Goal: Task Accomplishment & Management: Manage account settings

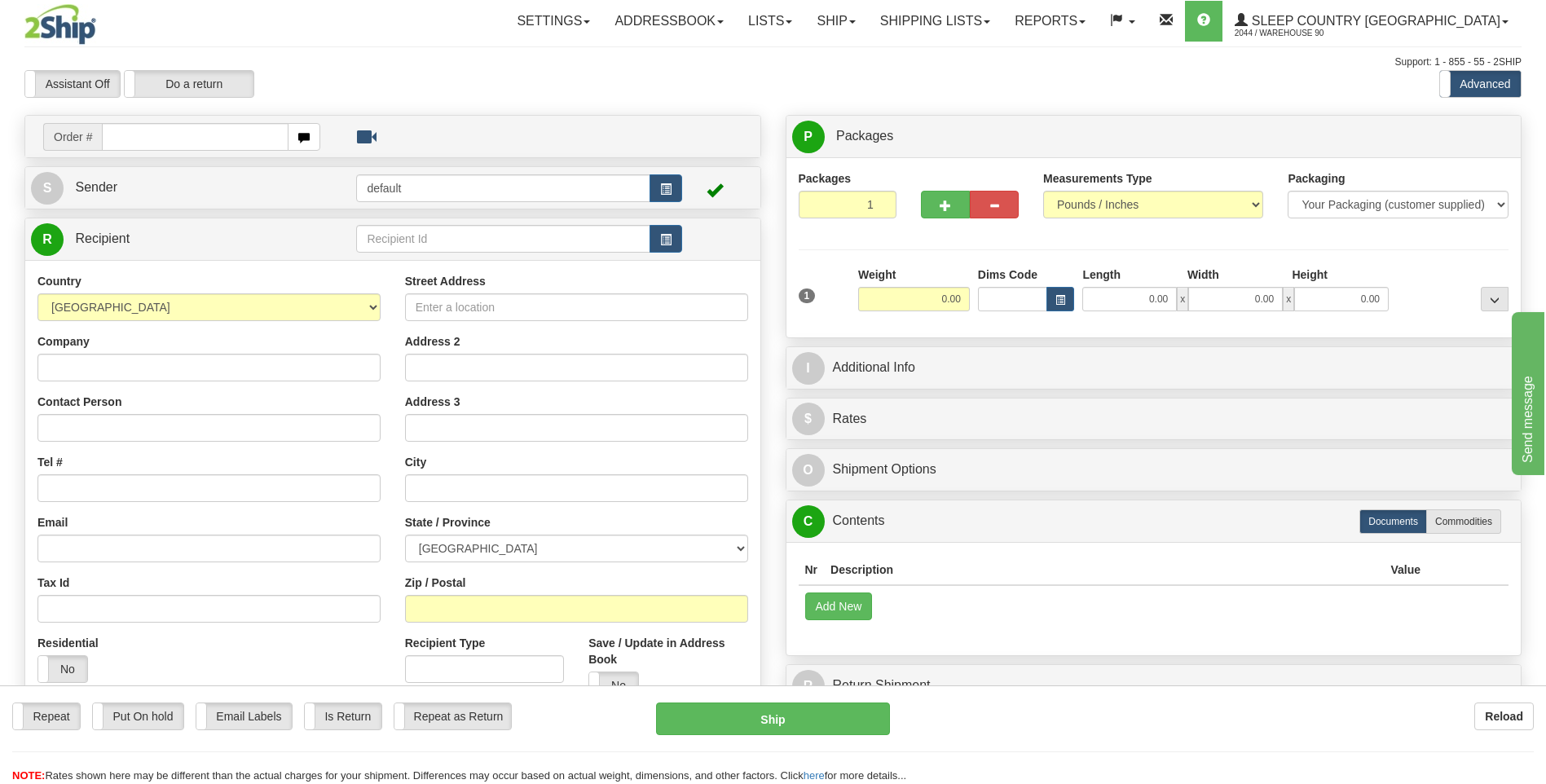
click at [124, 145] on input "text" at bounding box center [194, 137] width 185 height 28
type input "9000I25716"
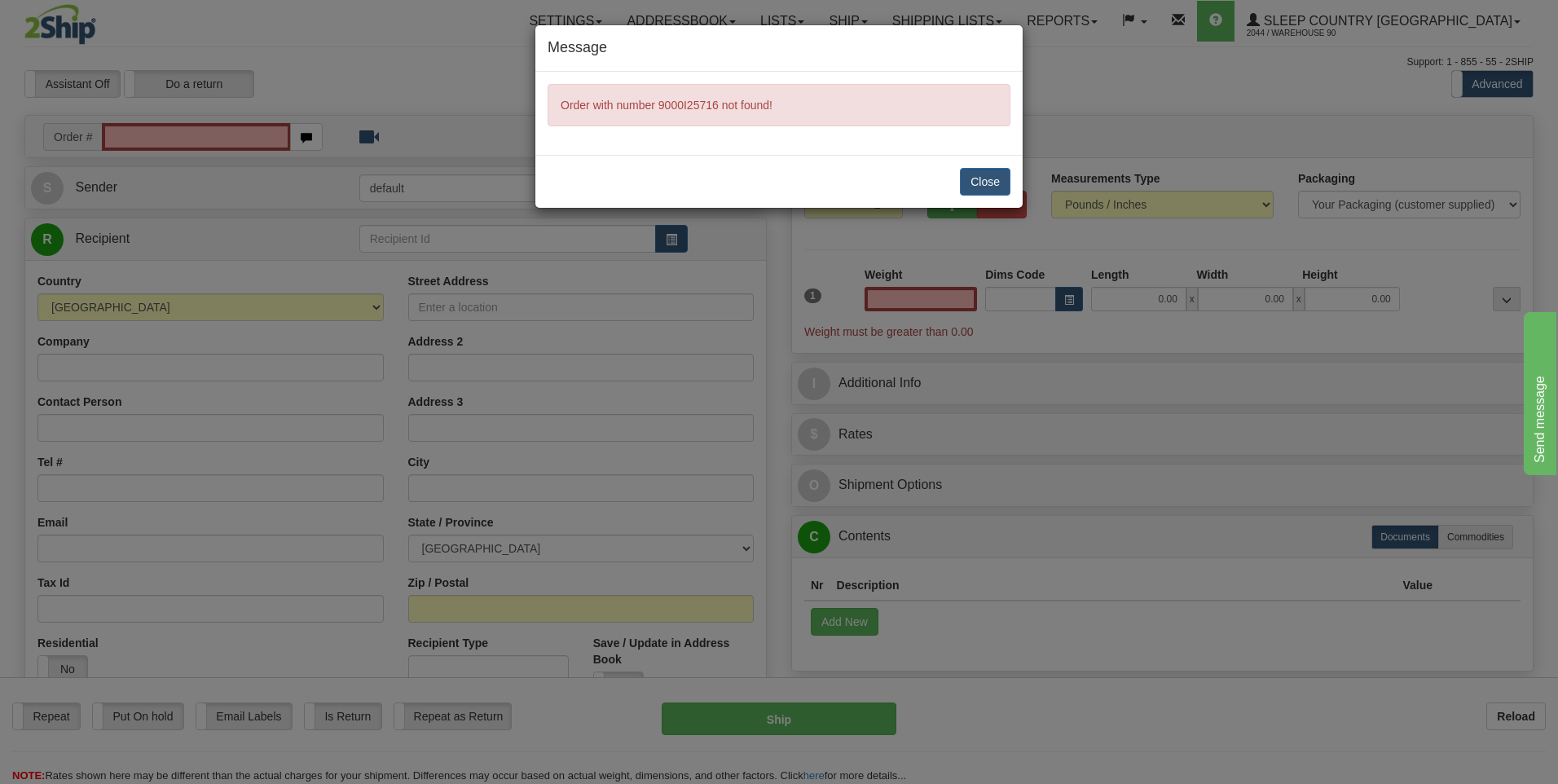
type input "0.00"
click at [993, 169] on button "Close" at bounding box center [985, 182] width 51 height 28
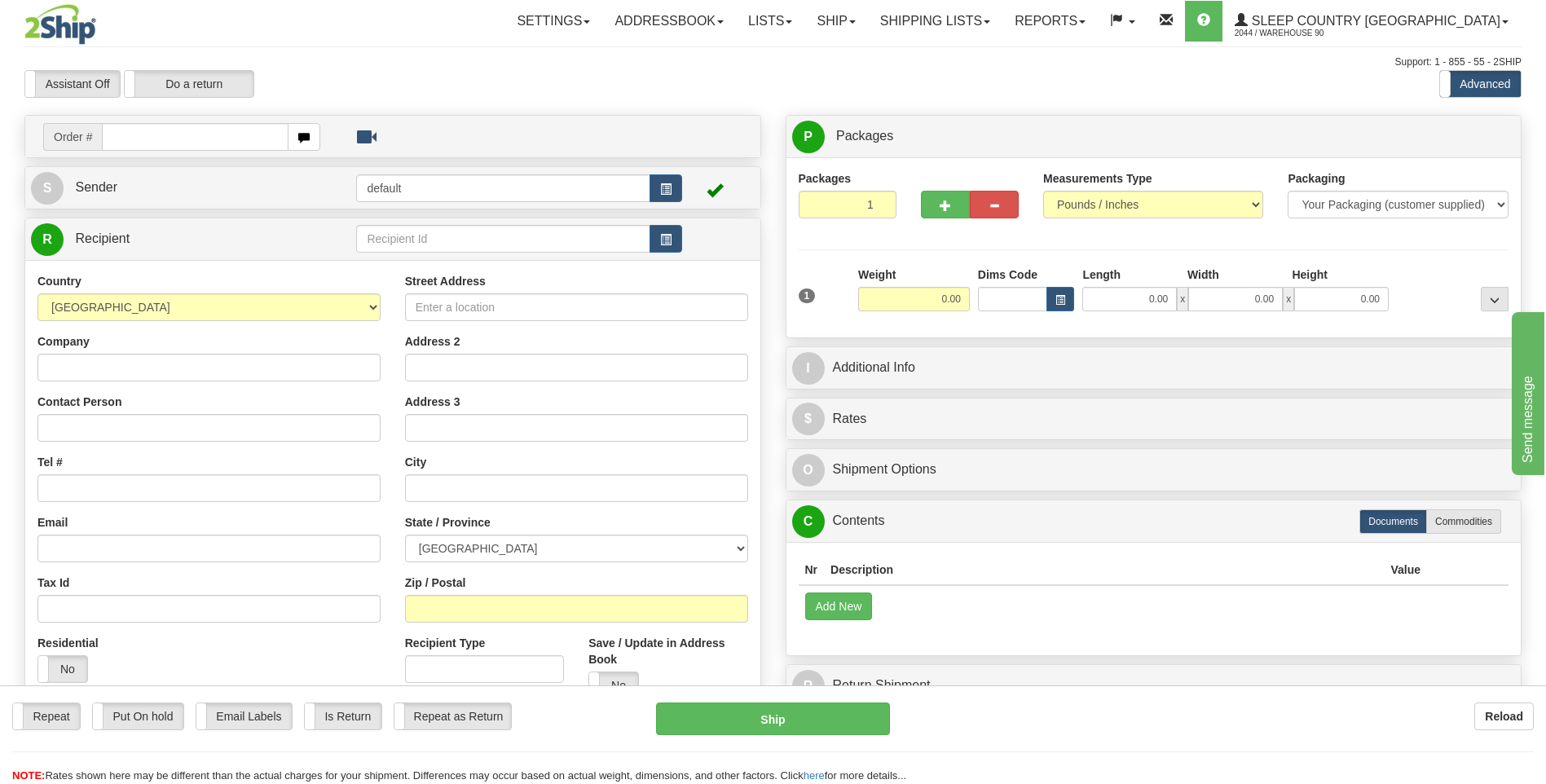
click at [132, 136] on input "text" at bounding box center [194, 137] width 185 height 28
type input "9000I125716"
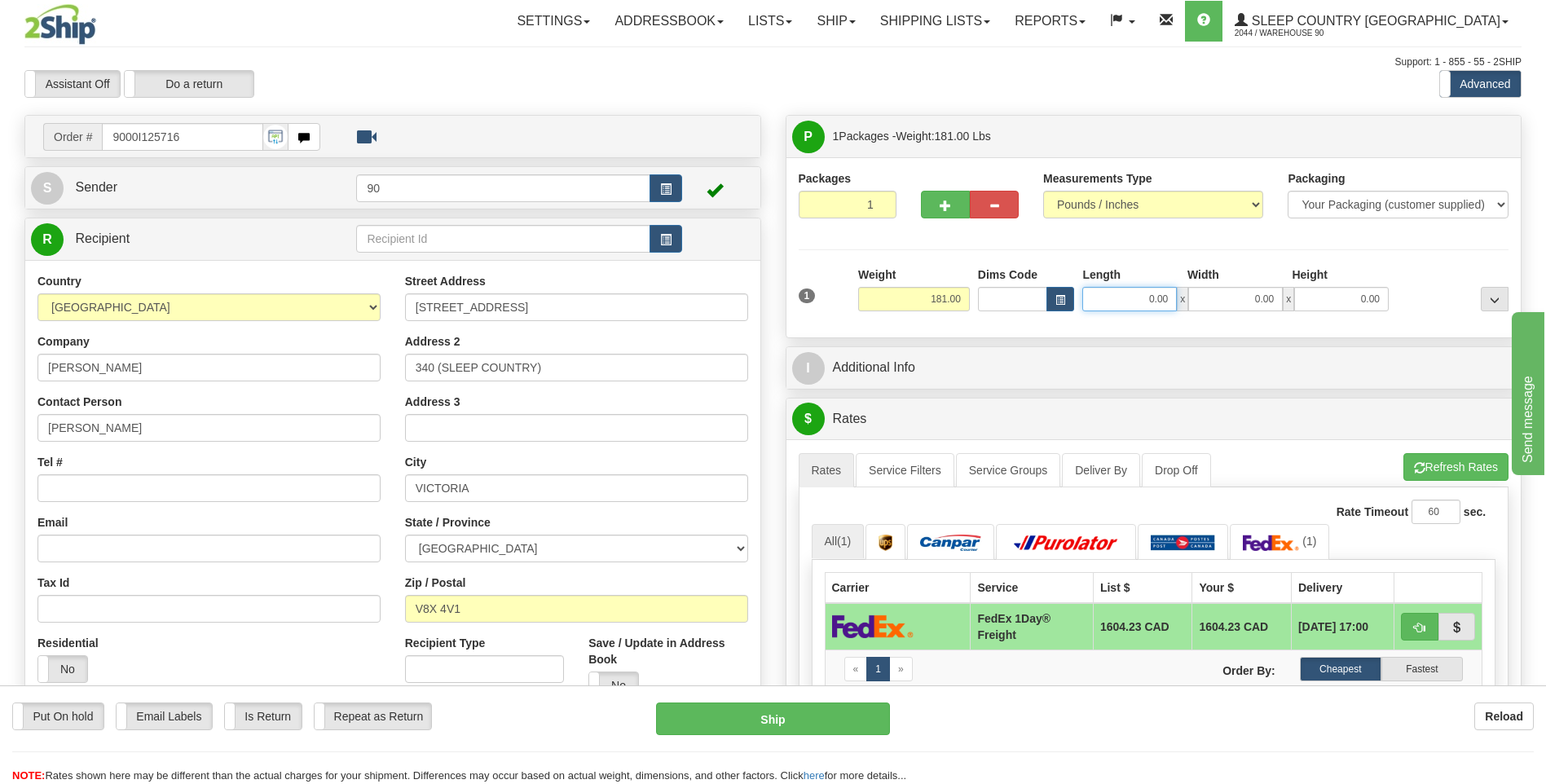
click at [1136, 301] on input "0.00" at bounding box center [1130, 299] width 95 height 24
type input "0.00"
click at [1267, 315] on div "1 Weight 181.00 Dims Code x" at bounding box center [1155, 295] width 719 height 58
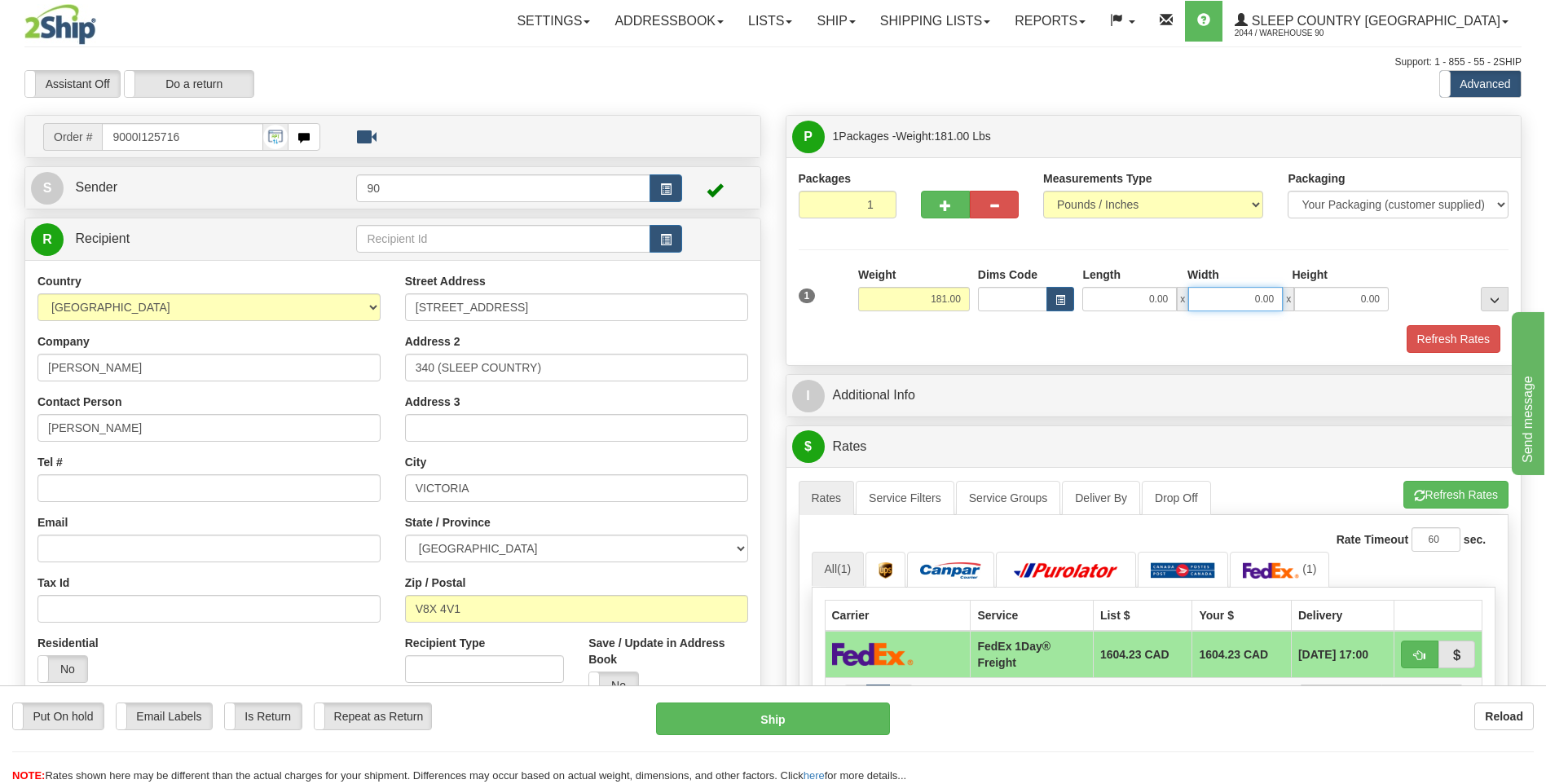
click at [1242, 296] on input "0.00" at bounding box center [1235, 299] width 95 height 24
type input "0.00"
click at [1140, 293] on input "0.00" at bounding box center [1130, 299] width 95 height 24
type input "44.00"
click at [1235, 291] on input "0.00" at bounding box center [1235, 299] width 95 height 24
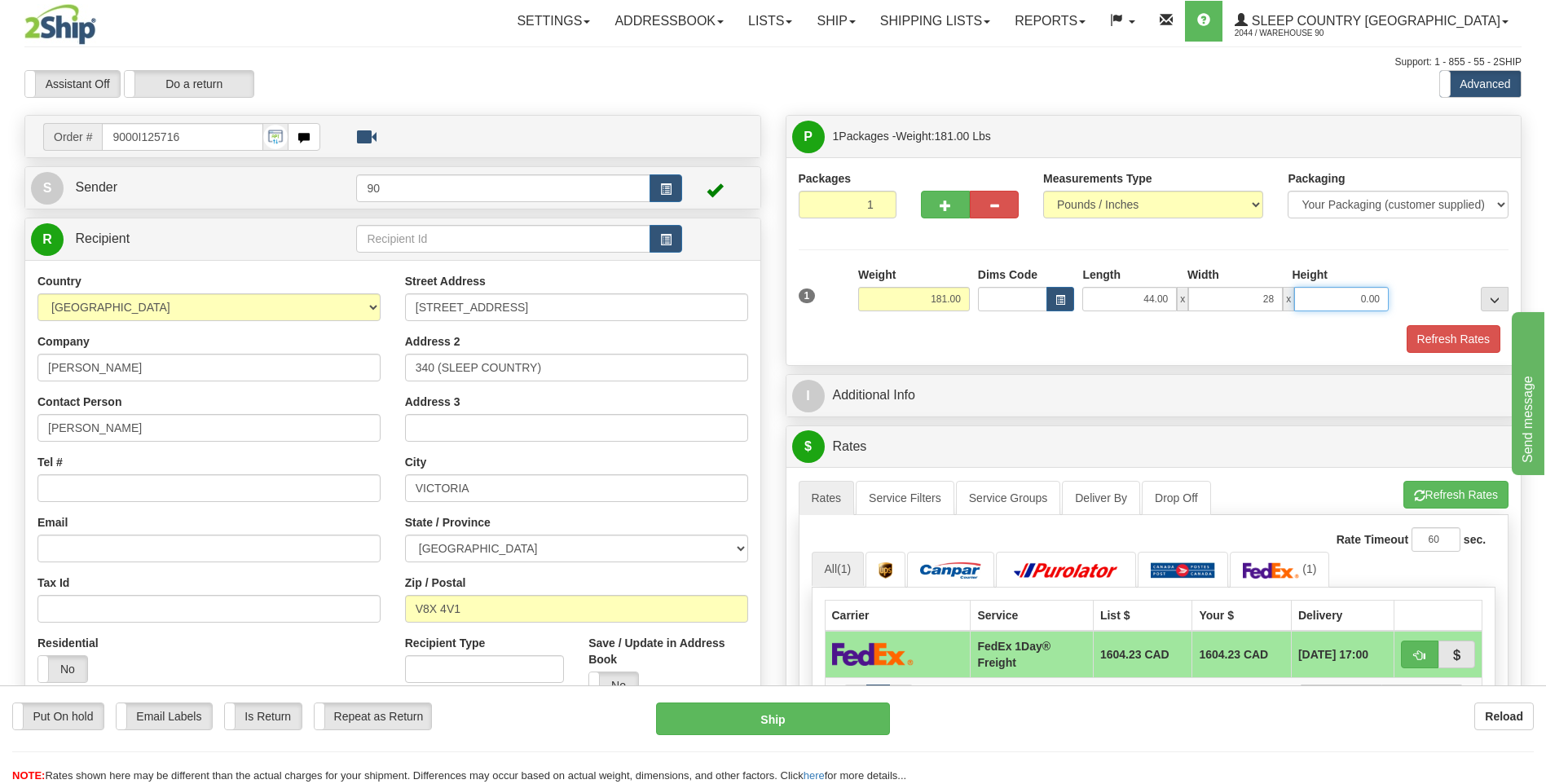
type input "28.00"
click at [1330, 293] on input "0.00" at bounding box center [1342, 299] width 95 height 24
type input "28.00"
click at [1443, 344] on button "Refresh Rates" at bounding box center [1454, 339] width 94 height 28
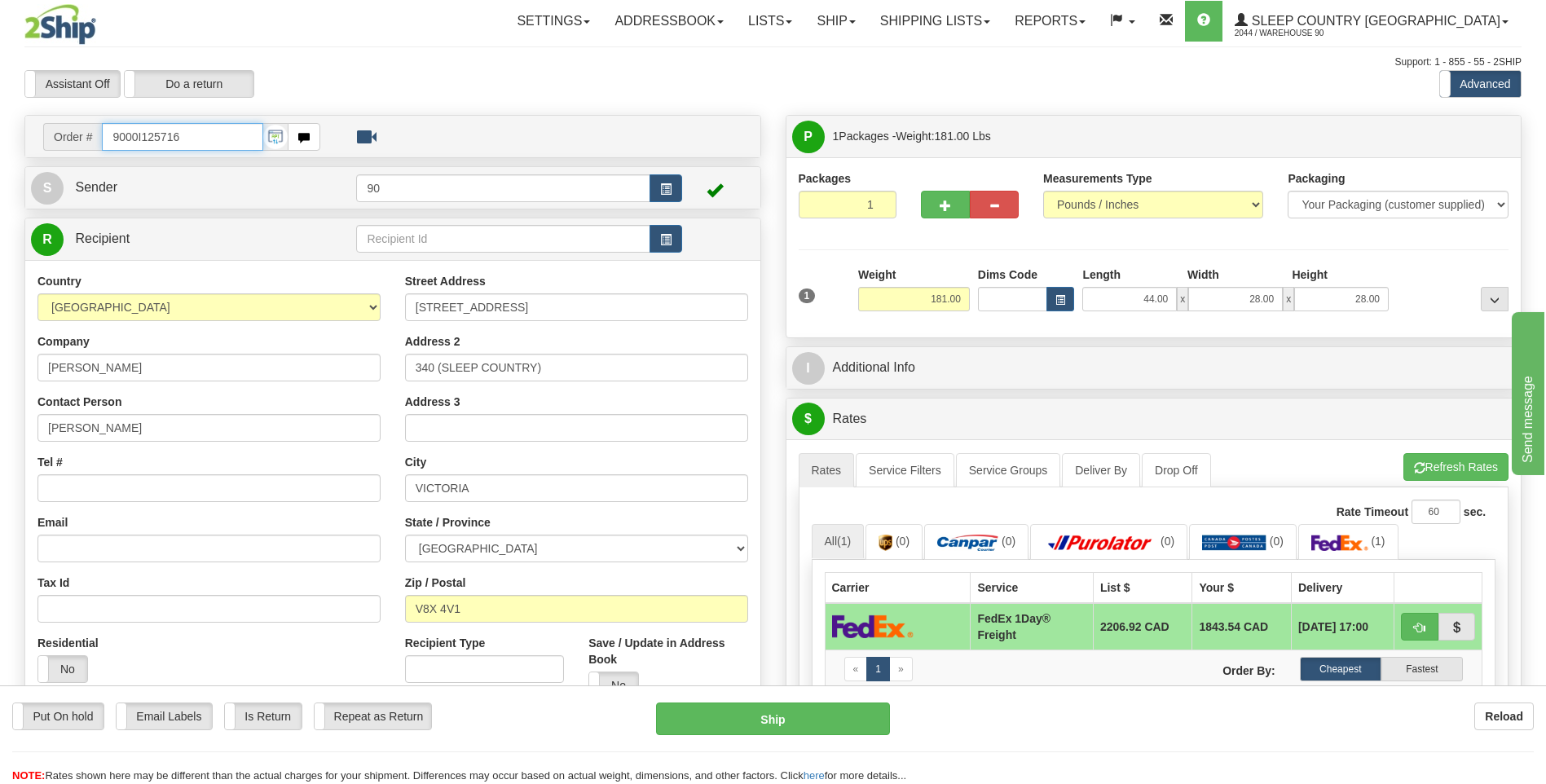
drag, startPoint x: 199, startPoint y: 135, endPoint x: -3, endPoint y: 141, distance: 202.1
click at [0, 141] on html "Training Course Close Toggle navigation Settings Shipping Preferences New Sende…" at bounding box center [773, 392] width 1546 height 784
click at [245, 136] on input "9000I125716" at bounding box center [182, 137] width 161 height 28
type input "9"
type input "9007I109783"
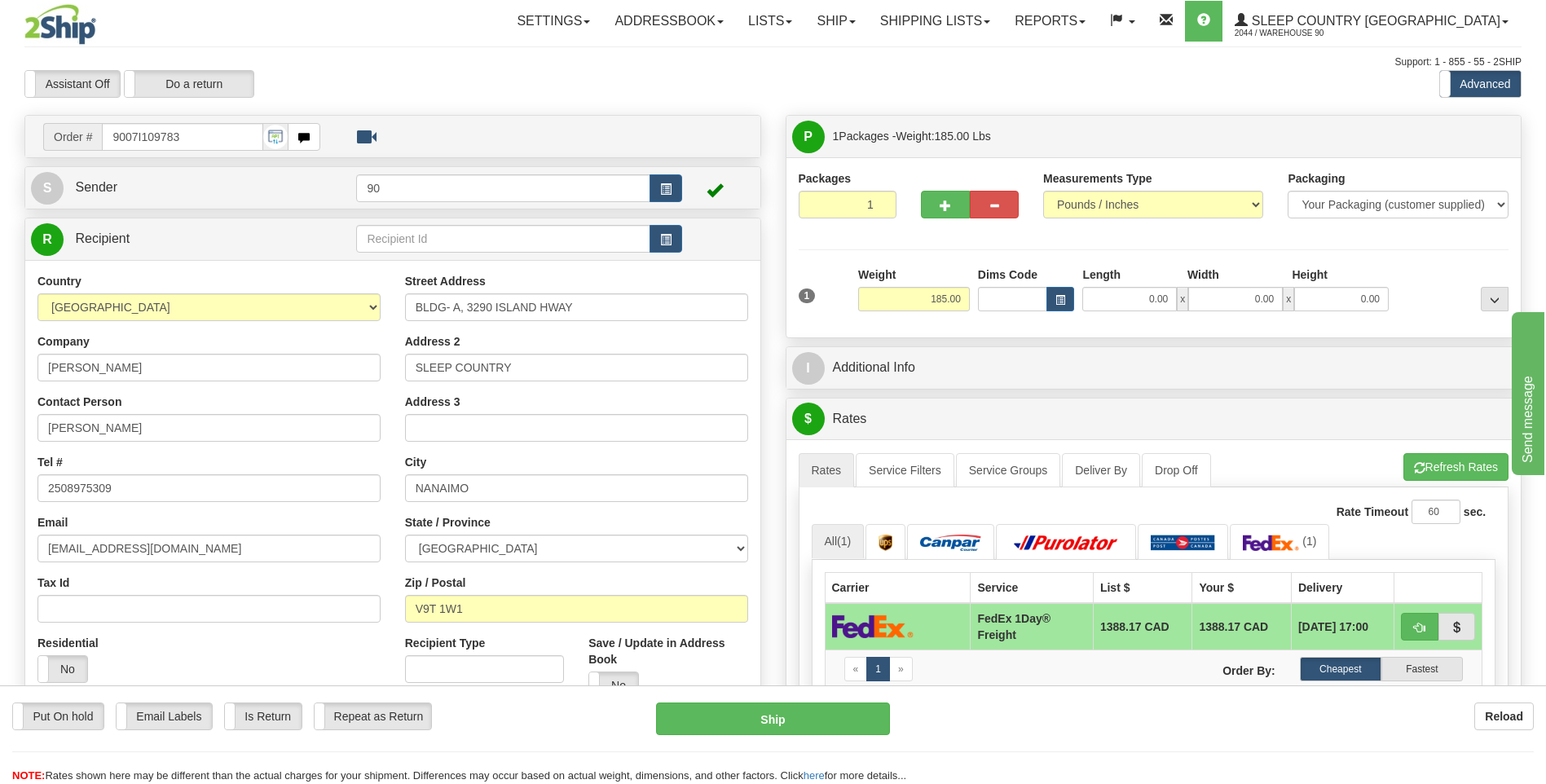
drag, startPoint x: 153, startPoint y: 106, endPoint x: 190, endPoint y: 122, distance: 40.3
click at [165, 107] on div "Toggle navigation Settings Shipping Preferences Fields Preferences New" at bounding box center [773, 682] width 1546 height 1364
click at [212, 138] on input "9007I109783" at bounding box center [182, 137] width 161 height 28
drag, startPoint x: 208, startPoint y: 135, endPoint x: 100, endPoint y: 144, distance: 108.4
click at [100, 144] on div "Order # 9007I109783" at bounding box center [181, 137] width 277 height 28
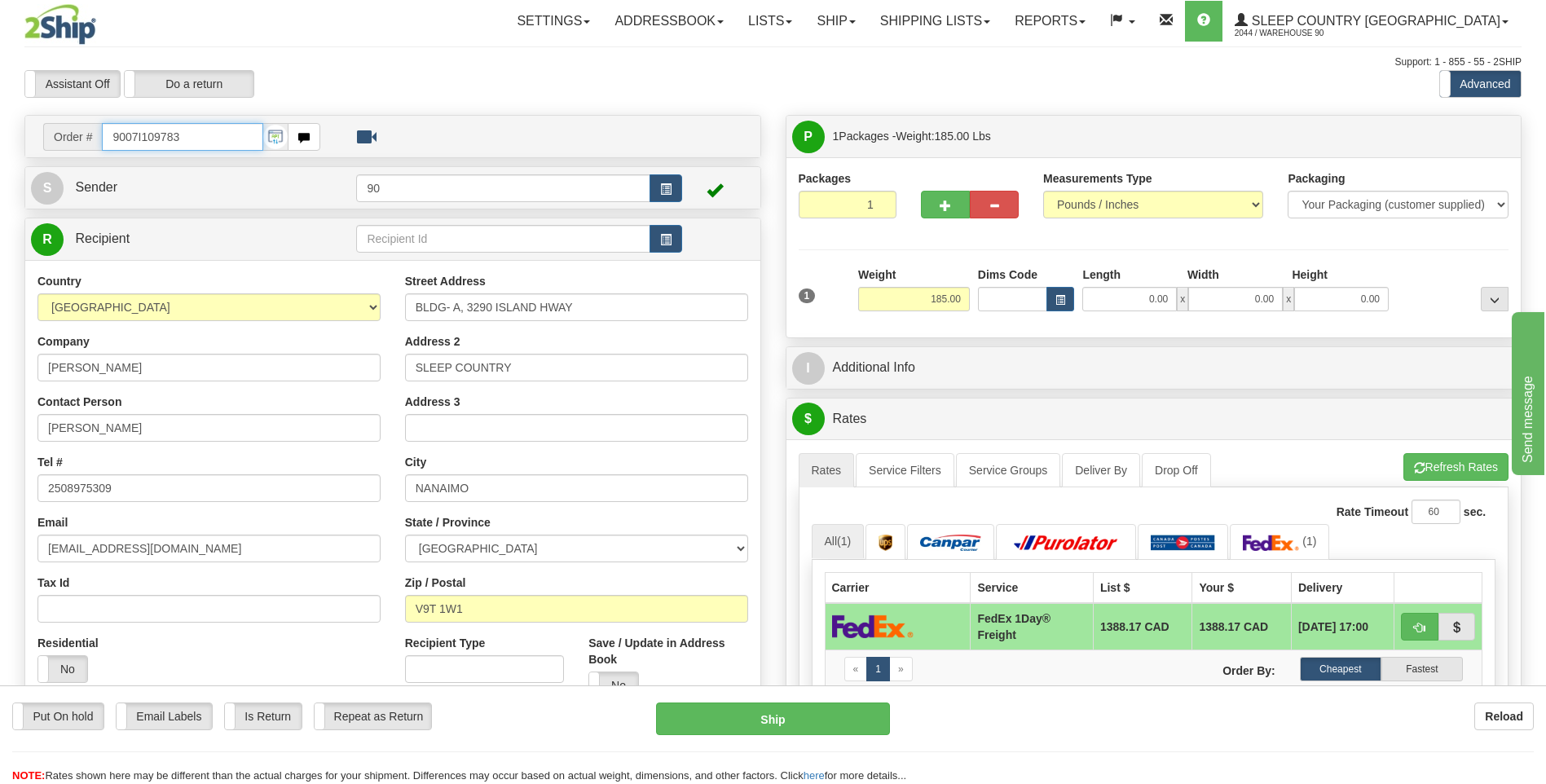
paste input "0I125716"
type input "9000I125716"
drag, startPoint x: 191, startPoint y: 137, endPoint x: 92, endPoint y: 140, distance: 99.0
click at [92, 140] on div "Order # 9000I125716" at bounding box center [181, 137] width 277 height 28
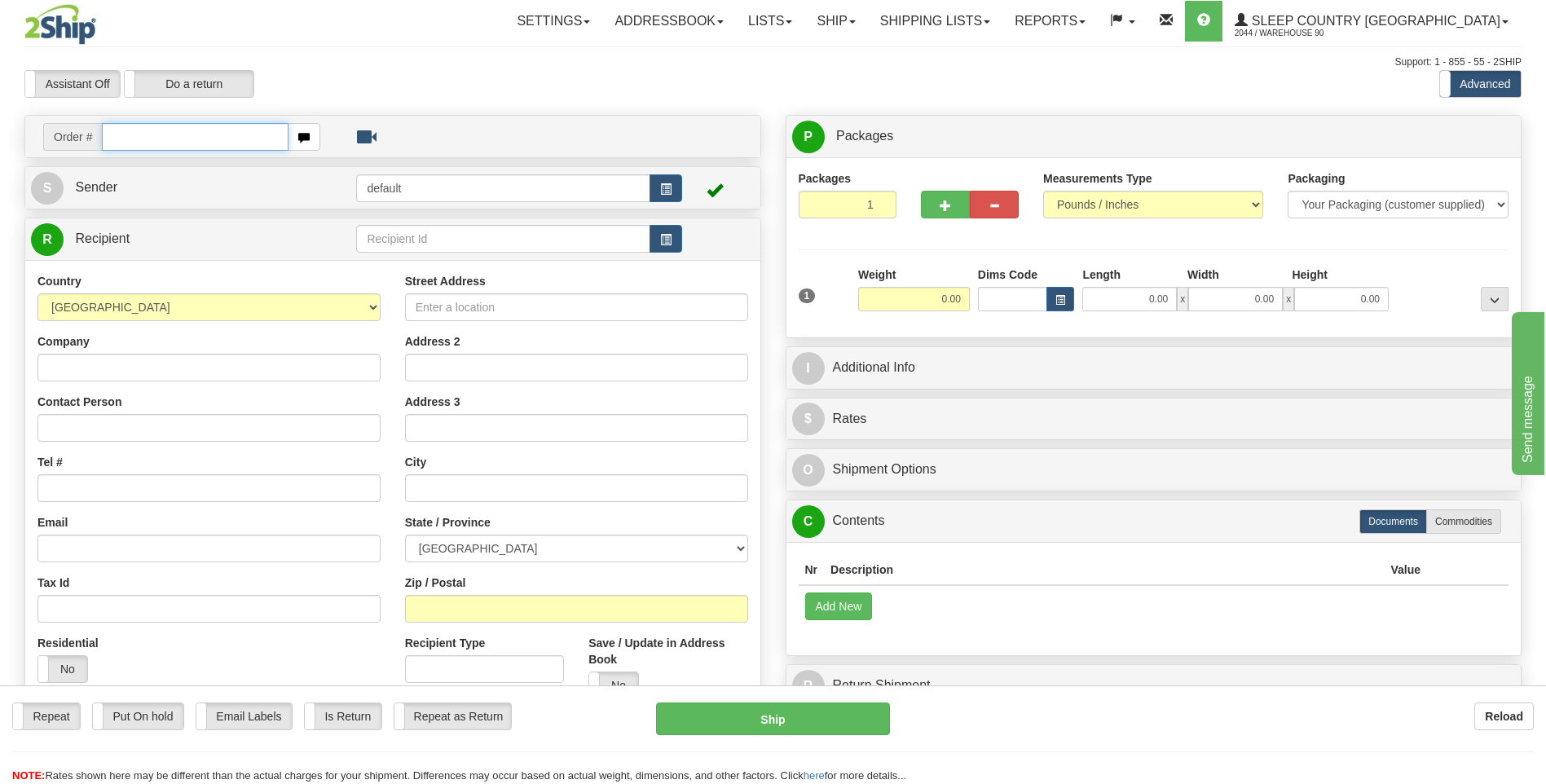
click at [142, 145] on input "text" at bounding box center [194, 137] width 185 height 28
type input "9000I127635"
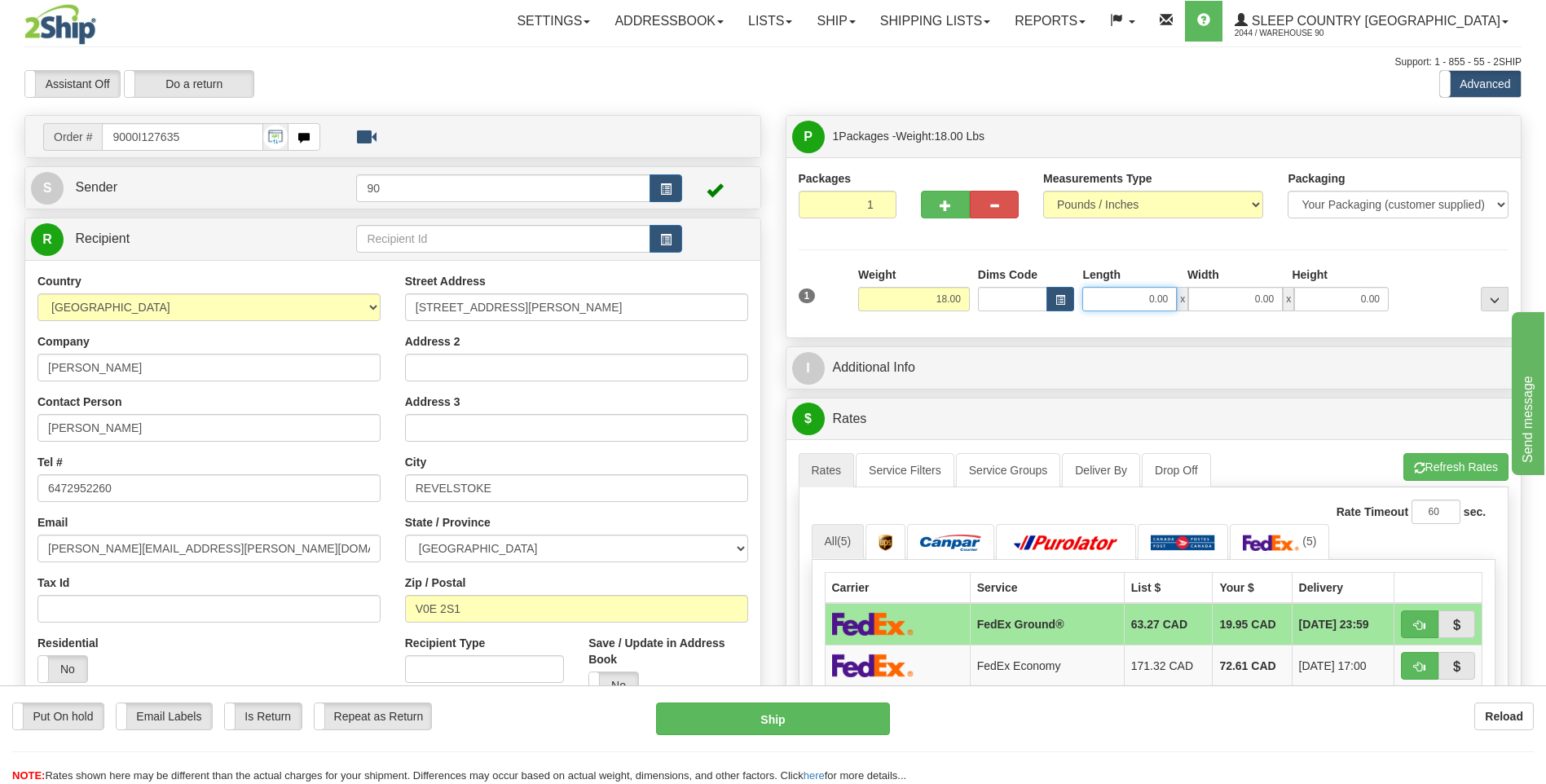
click at [1137, 300] on input "0.00" at bounding box center [1130, 299] width 95 height 24
type input "19.00"
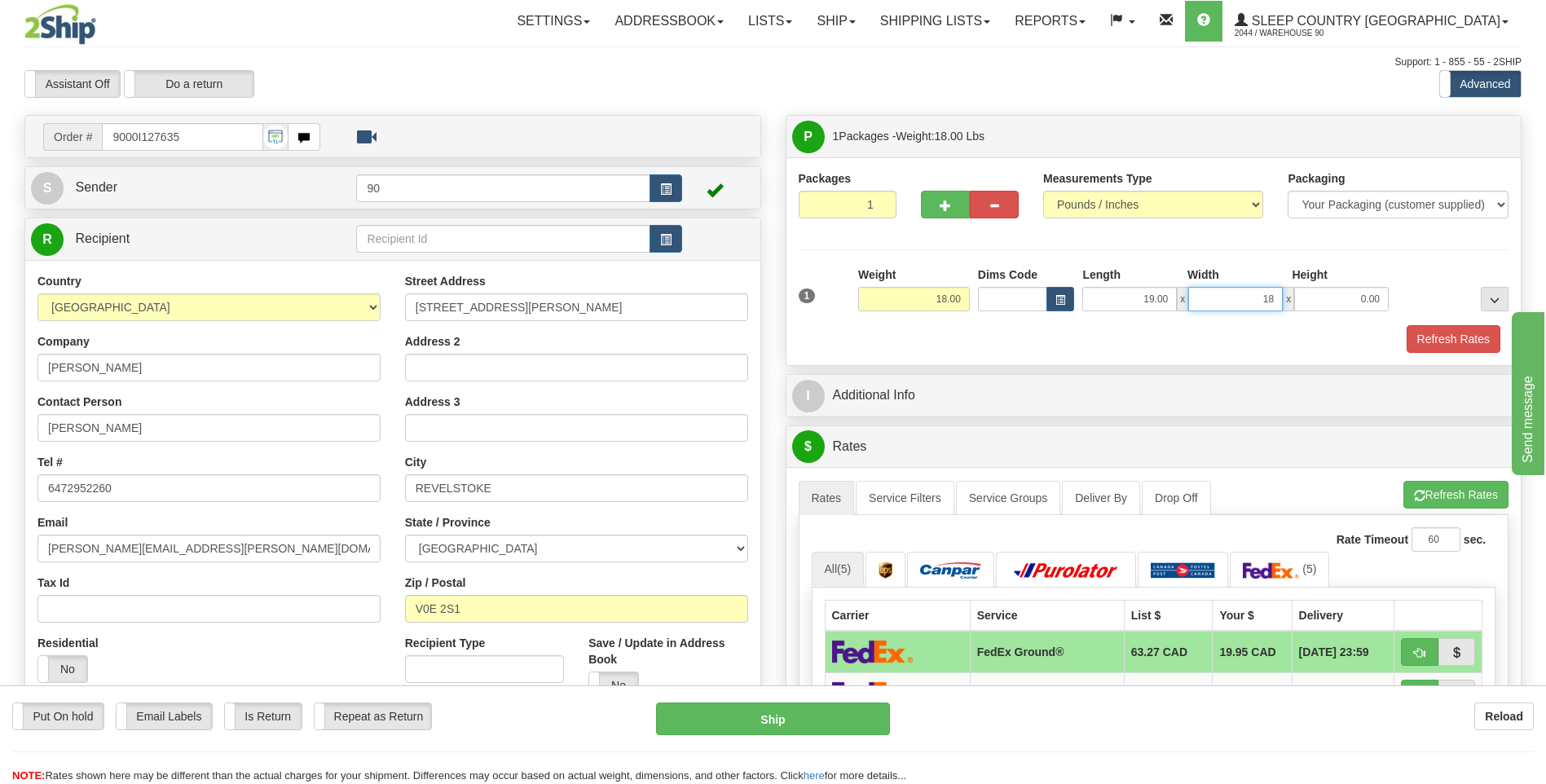
type input "18.00"
type input "12.00"
click at [1464, 338] on button "Refresh Rates" at bounding box center [1454, 339] width 94 height 28
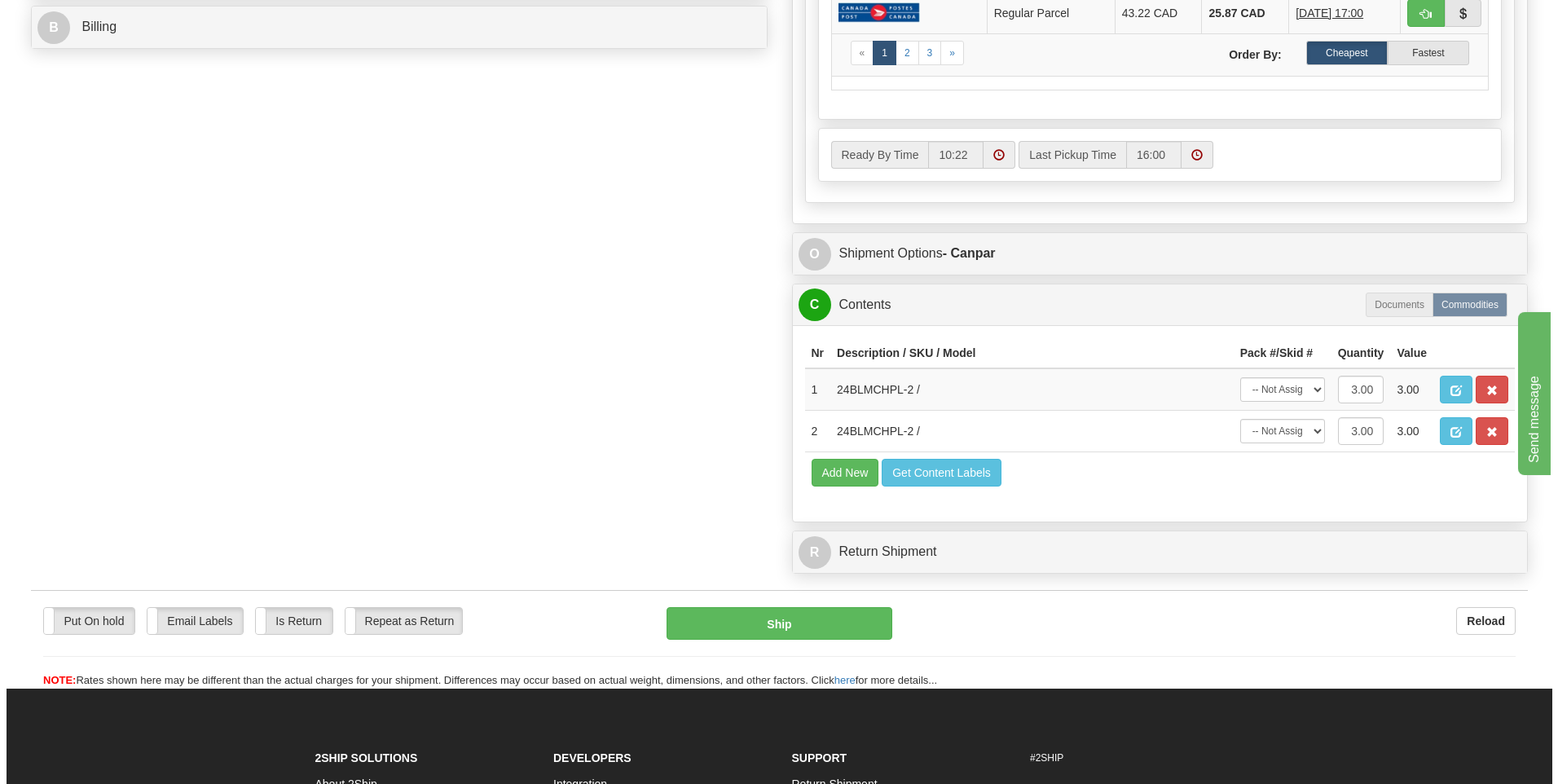
scroll to position [815, 0]
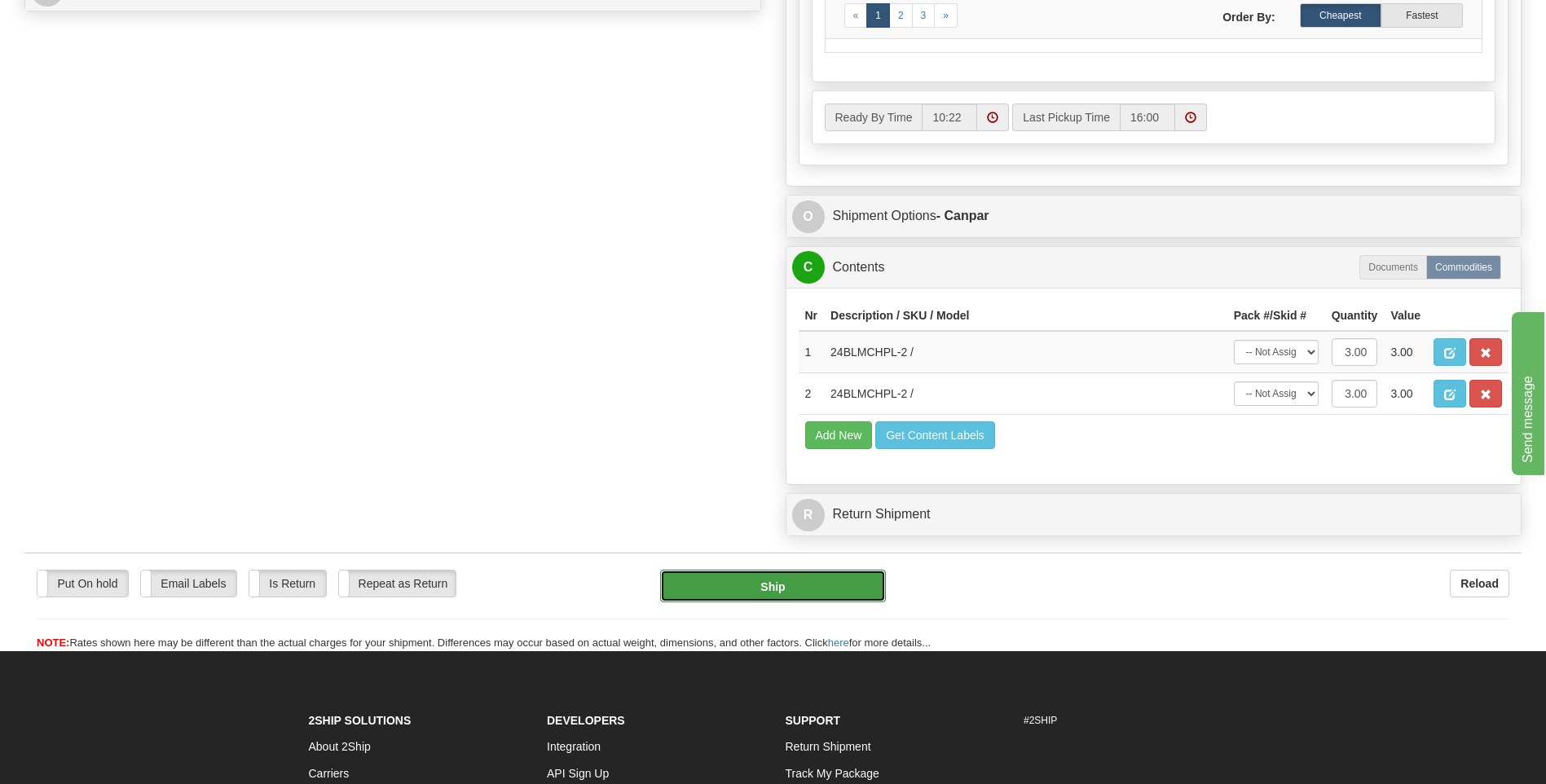
click at [737, 586] on button "Ship" at bounding box center [772, 586] width 225 height 33
type input "1"
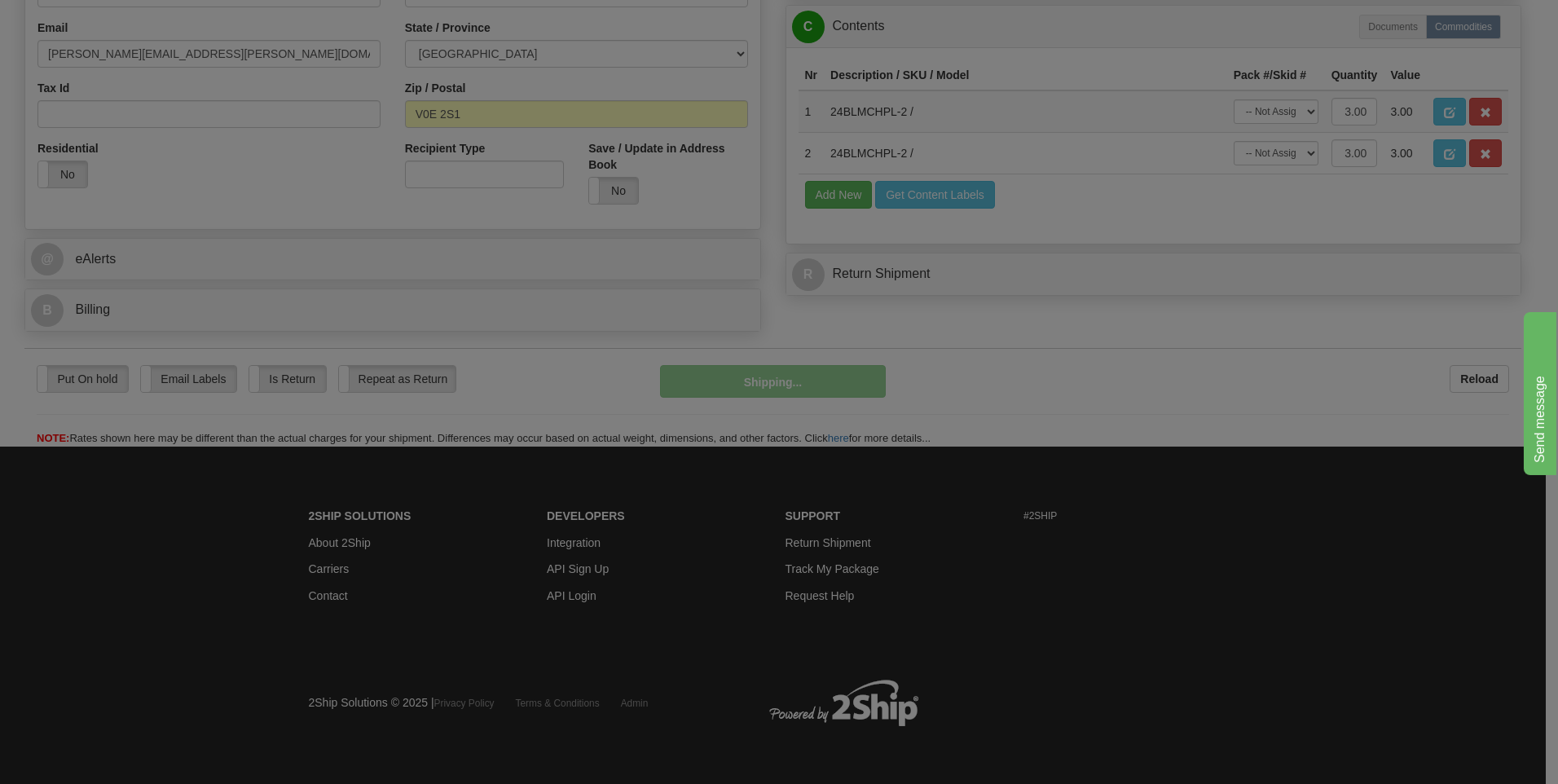
scroll to position [496, 0]
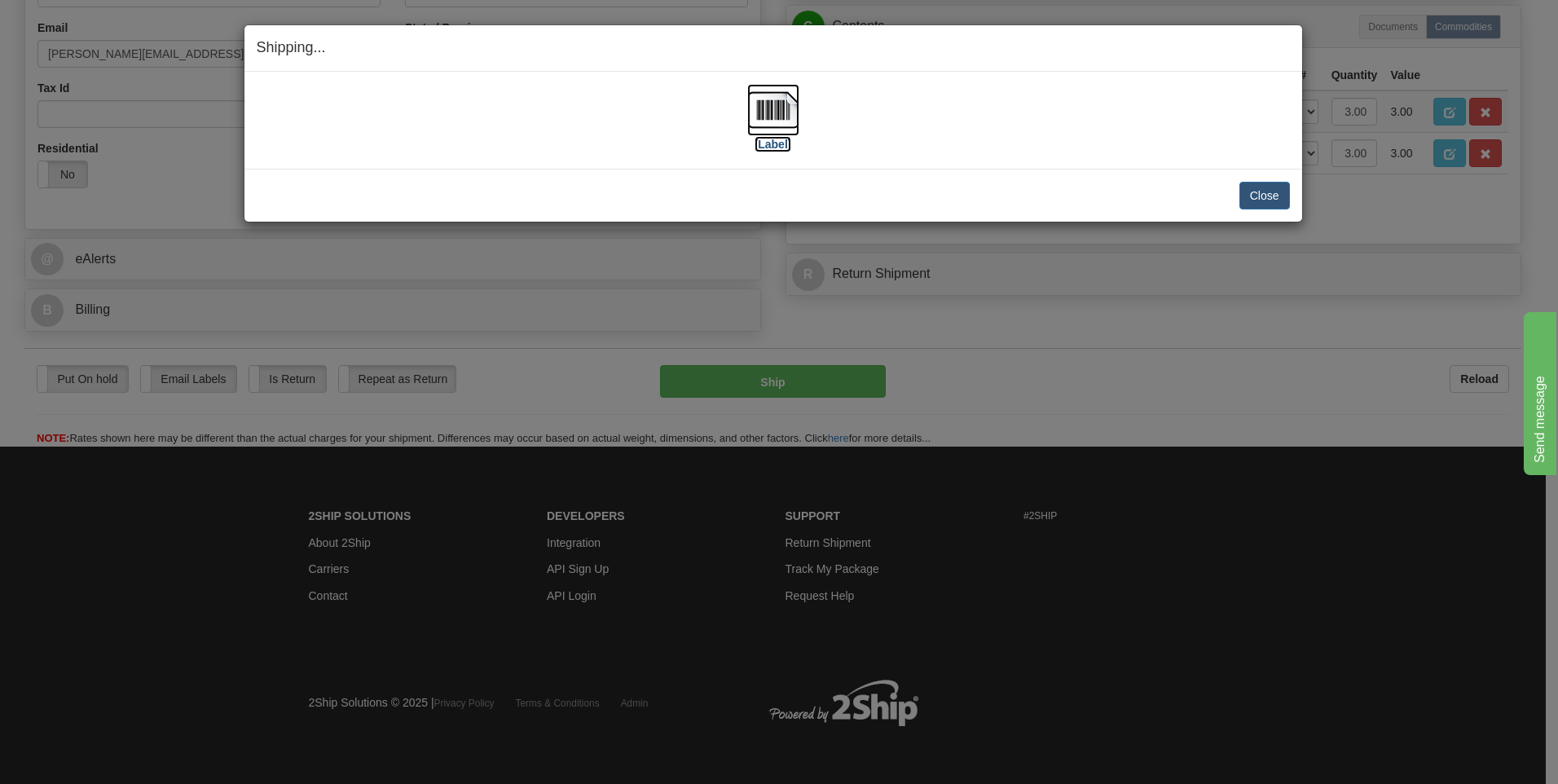
click at [761, 109] on img at bounding box center [774, 110] width 52 height 52
click at [1266, 200] on button "Close" at bounding box center [1265, 195] width 51 height 28
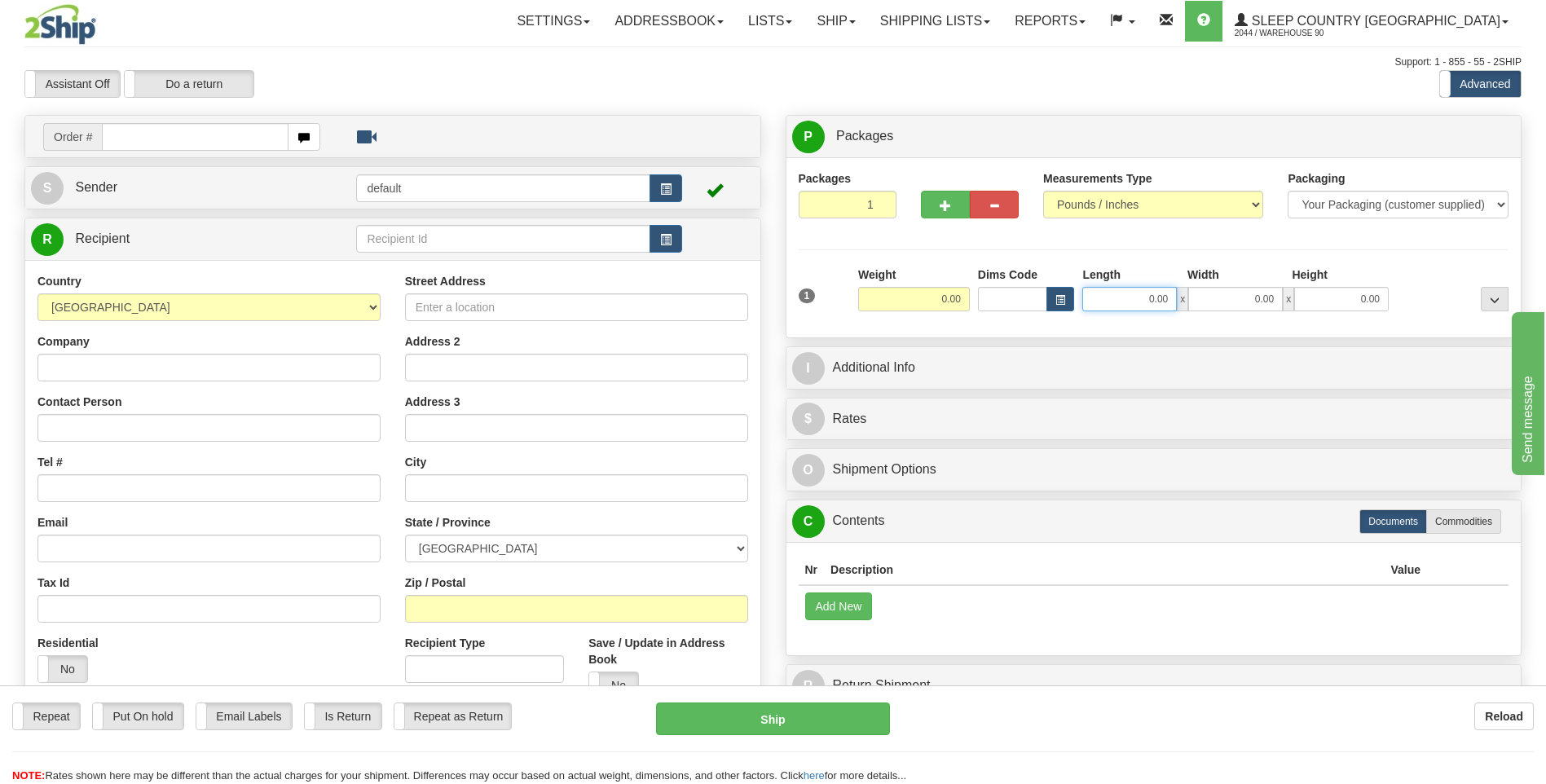
click at [1127, 307] on input "0.00" at bounding box center [1130, 299] width 95 height 24
type input "12.00"
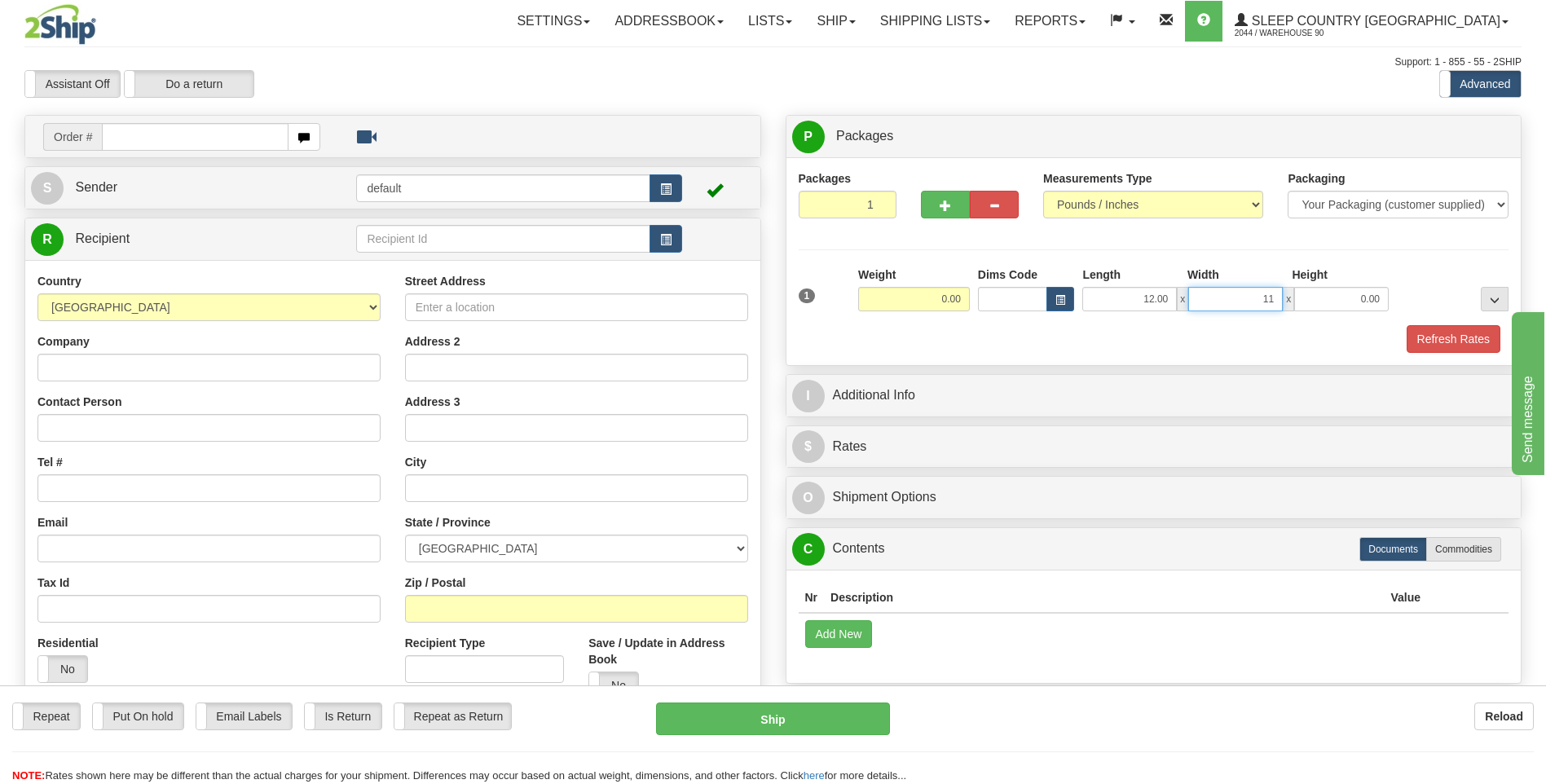
type input "11.00"
type input "5.00"
drag, startPoint x: 123, startPoint y: 137, endPoint x: 132, endPoint y: 135, distance: 9.2
click at [128, 136] on input "text" at bounding box center [194, 137] width 185 height 28
type input "9000I130306"
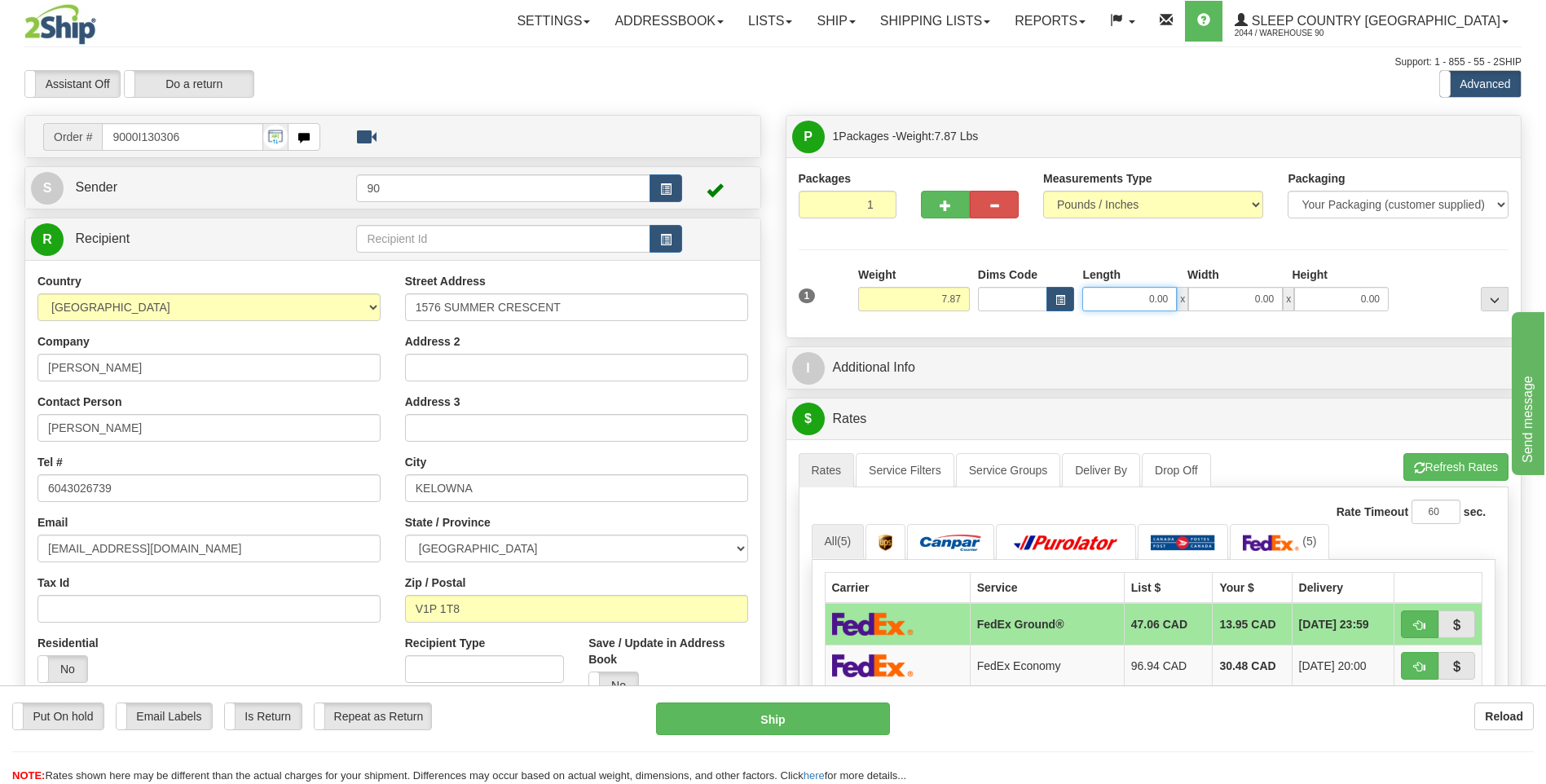
click at [1144, 294] on input "0.00" at bounding box center [1130, 299] width 95 height 24
type input "12.00"
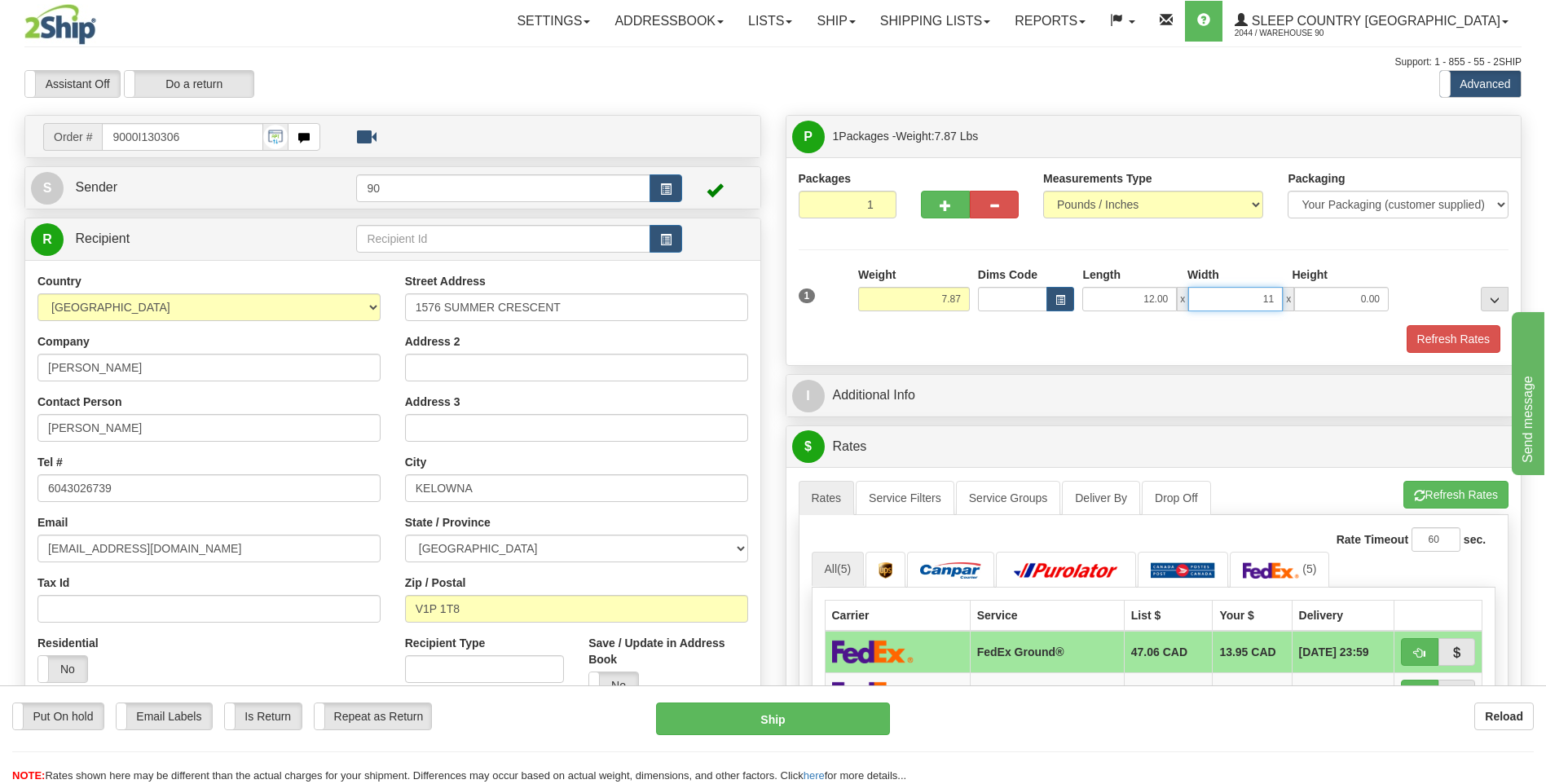
type input "11.00"
type input "5.00"
click at [1458, 336] on button "Refresh Rates" at bounding box center [1454, 339] width 94 height 28
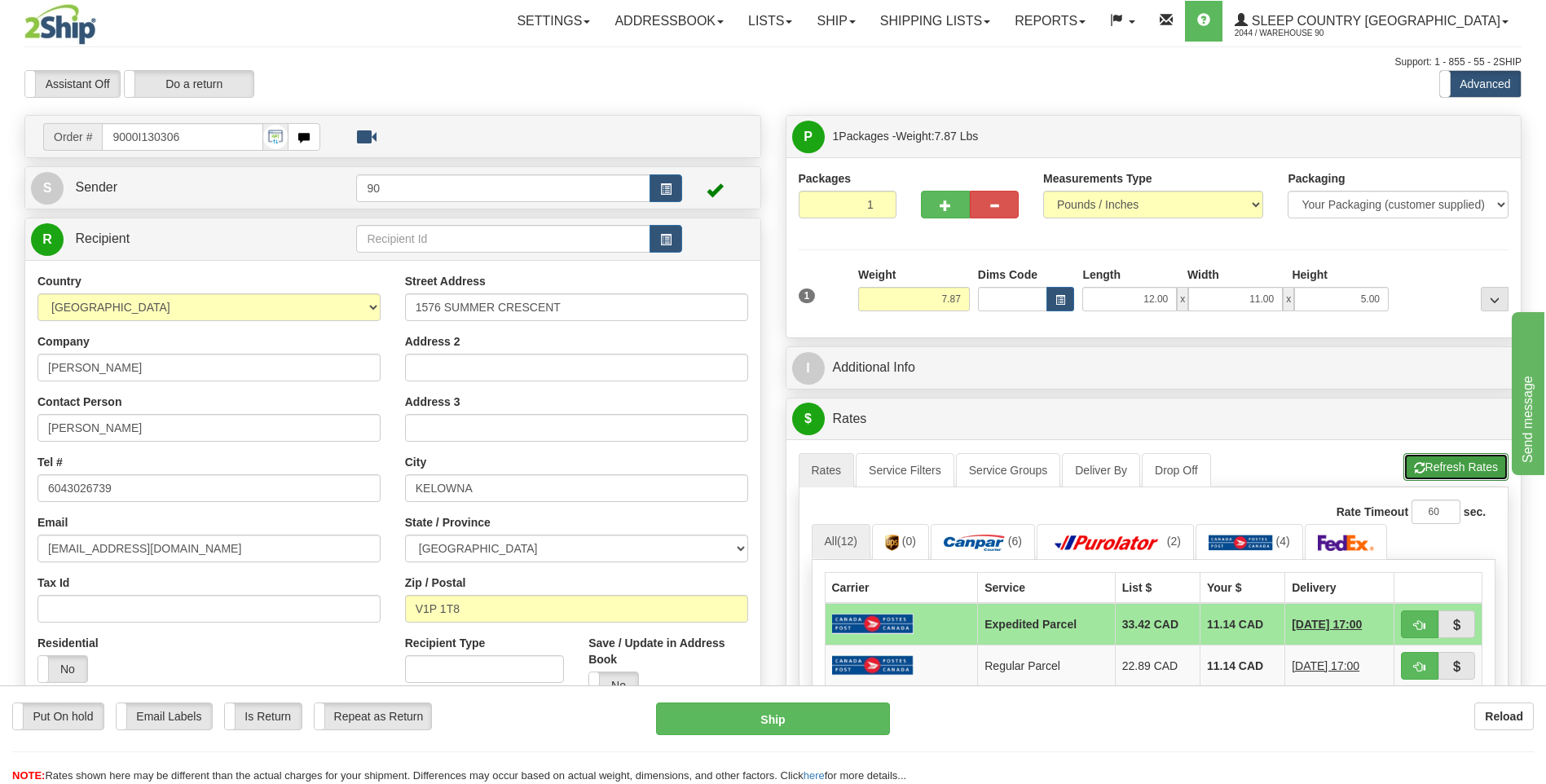
click at [1435, 467] on button "Refresh Rates" at bounding box center [1456, 467] width 105 height 28
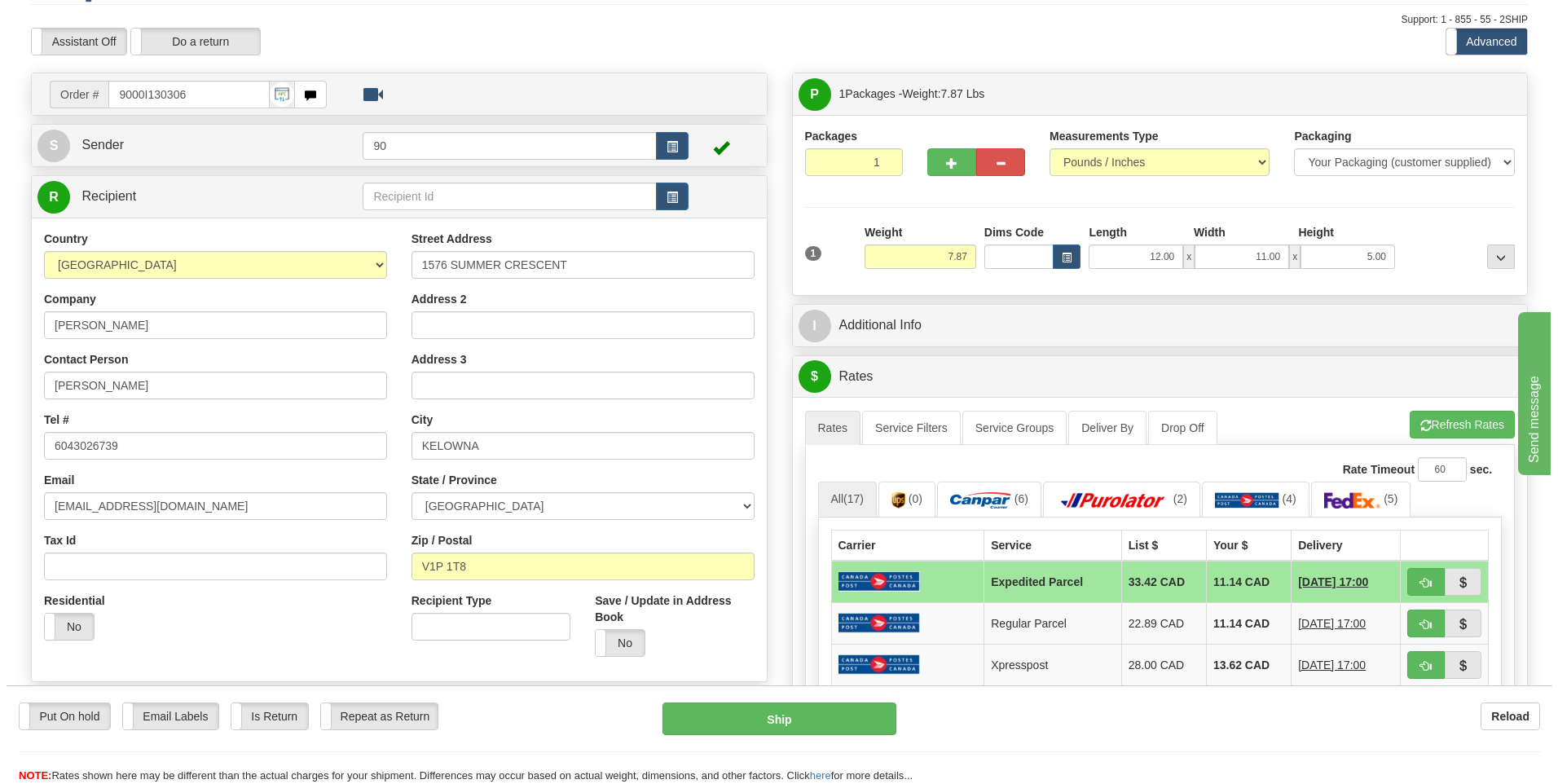
scroll to position [163, 0]
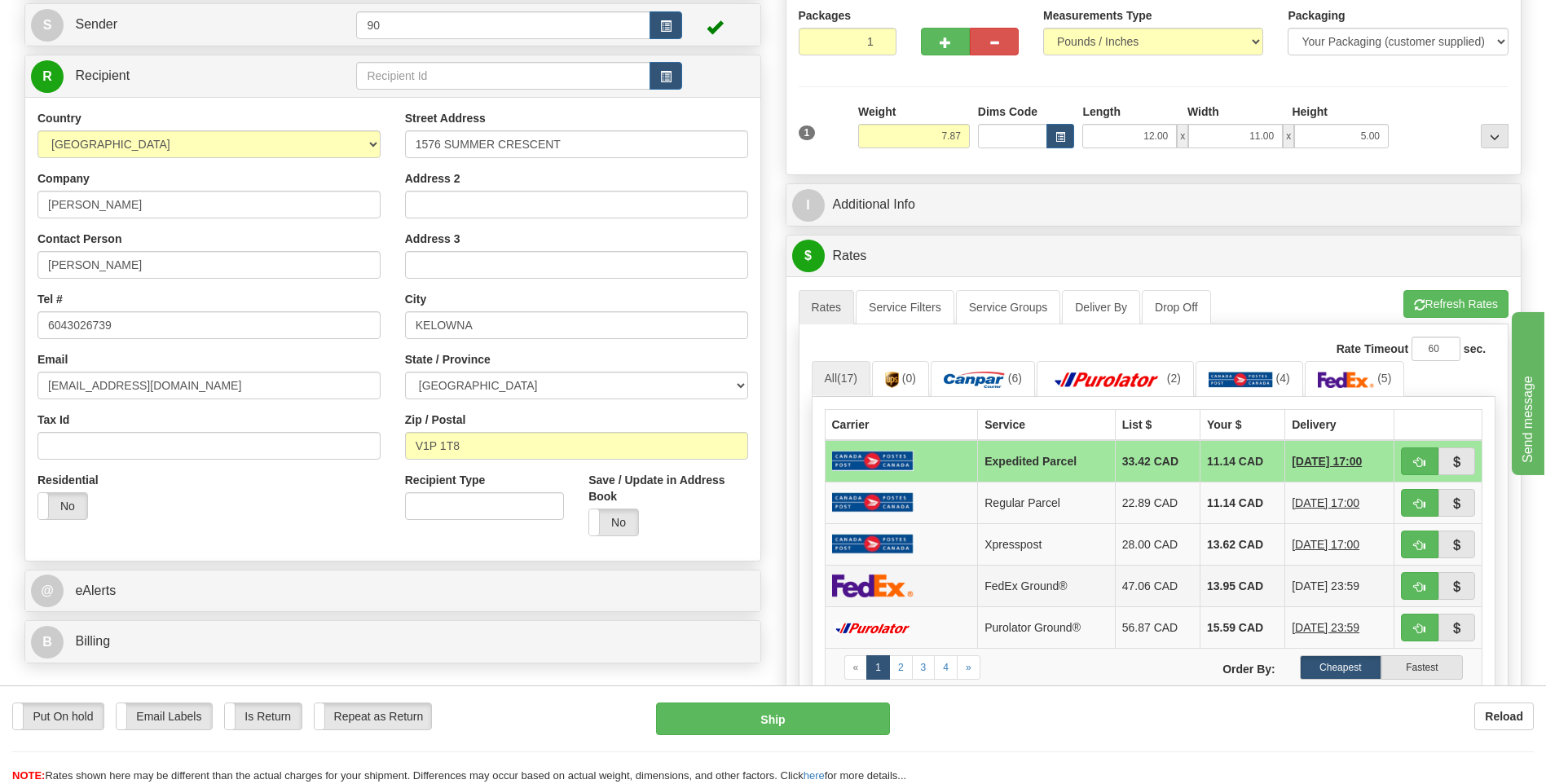
click at [1154, 591] on td "47.06 CAD" at bounding box center [1158, 585] width 85 height 42
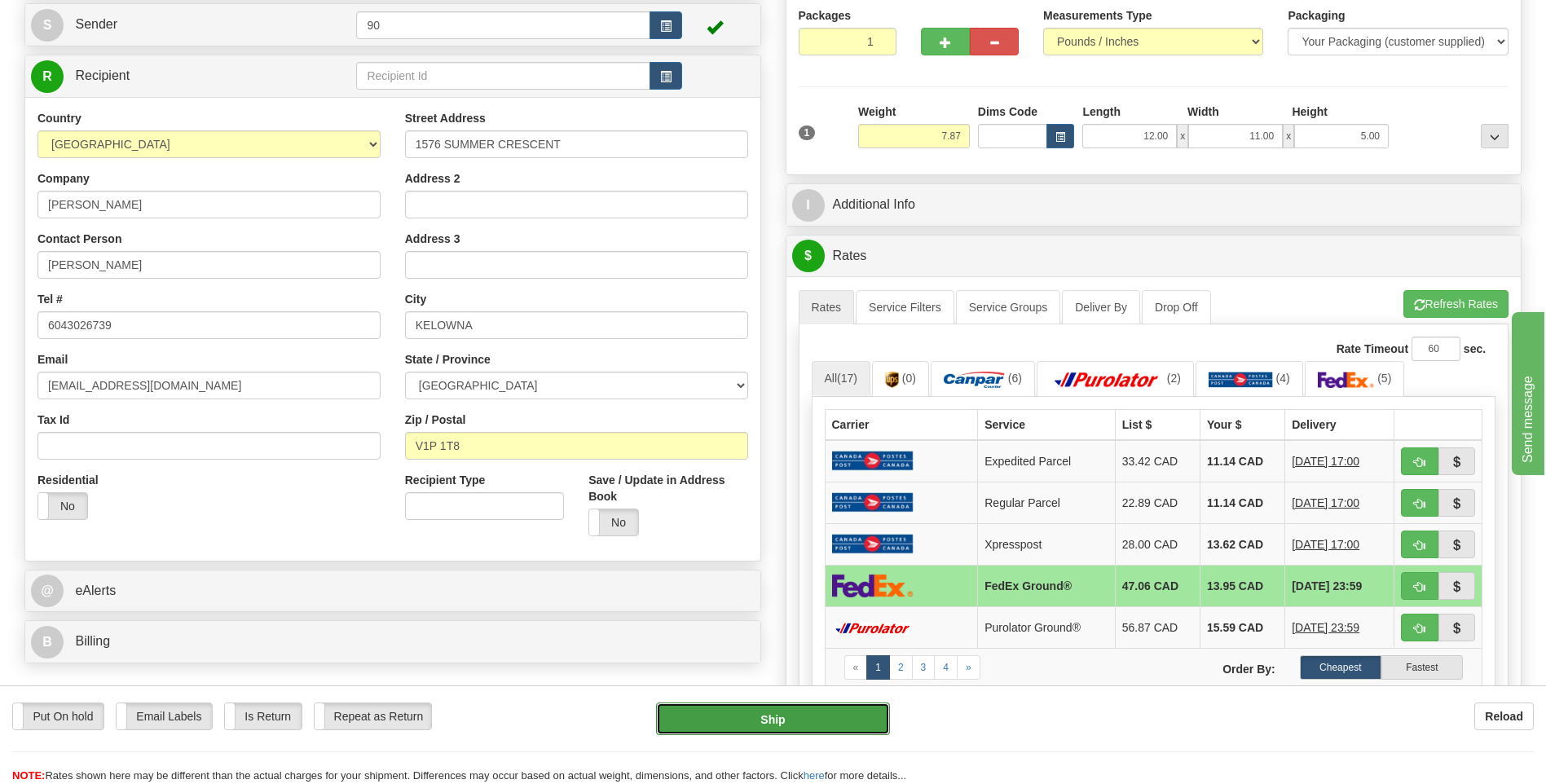
click at [762, 722] on button "Ship" at bounding box center [772, 719] width 233 height 33
type input "92"
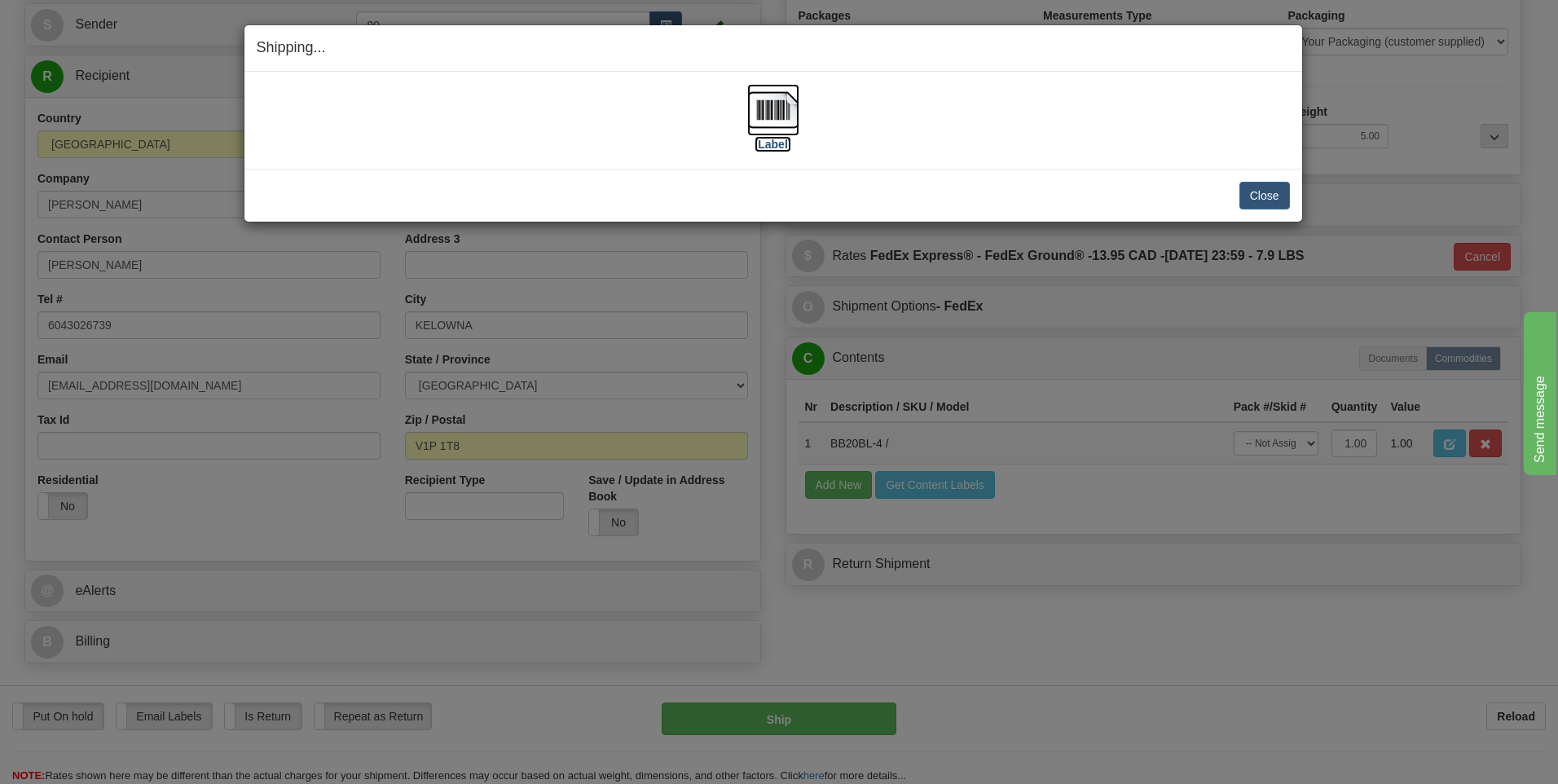
click at [767, 105] on img at bounding box center [774, 110] width 52 height 52
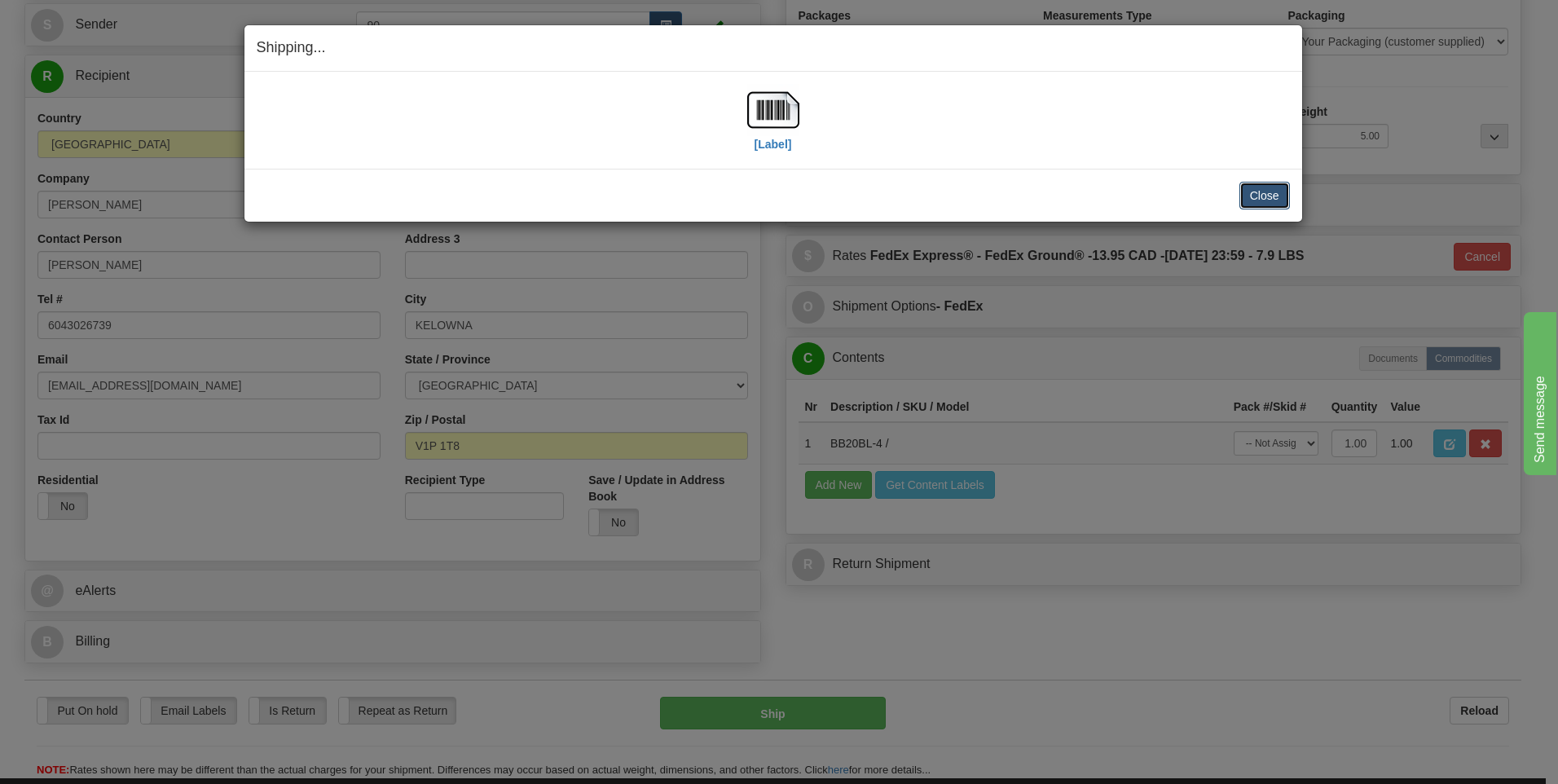
click at [1263, 188] on button "Close" at bounding box center [1265, 195] width 51 height 28
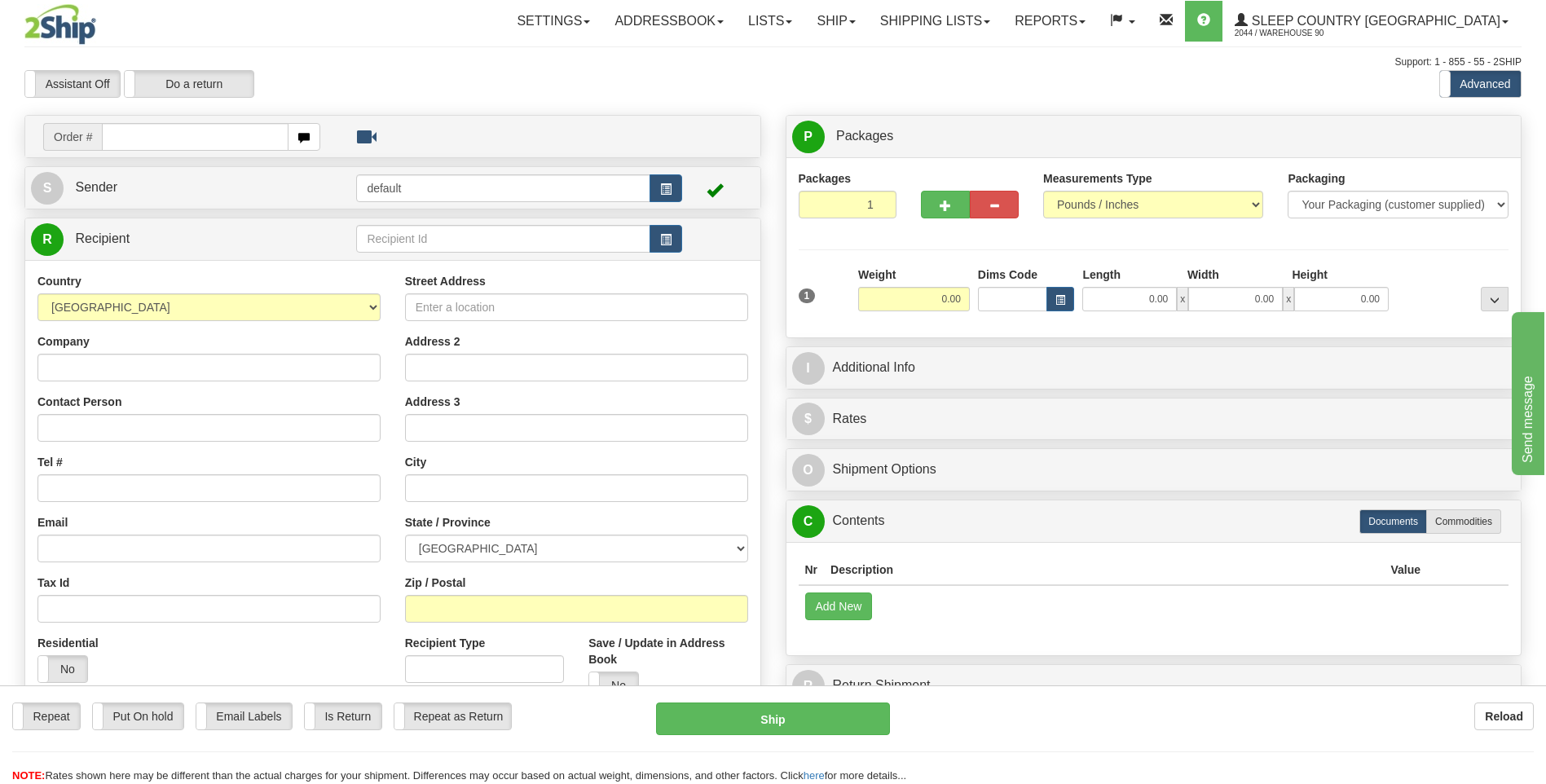
click at [141, 137] on input "text" at bounding box center [194, 137] width 185 height 28
type input "9000I126563"
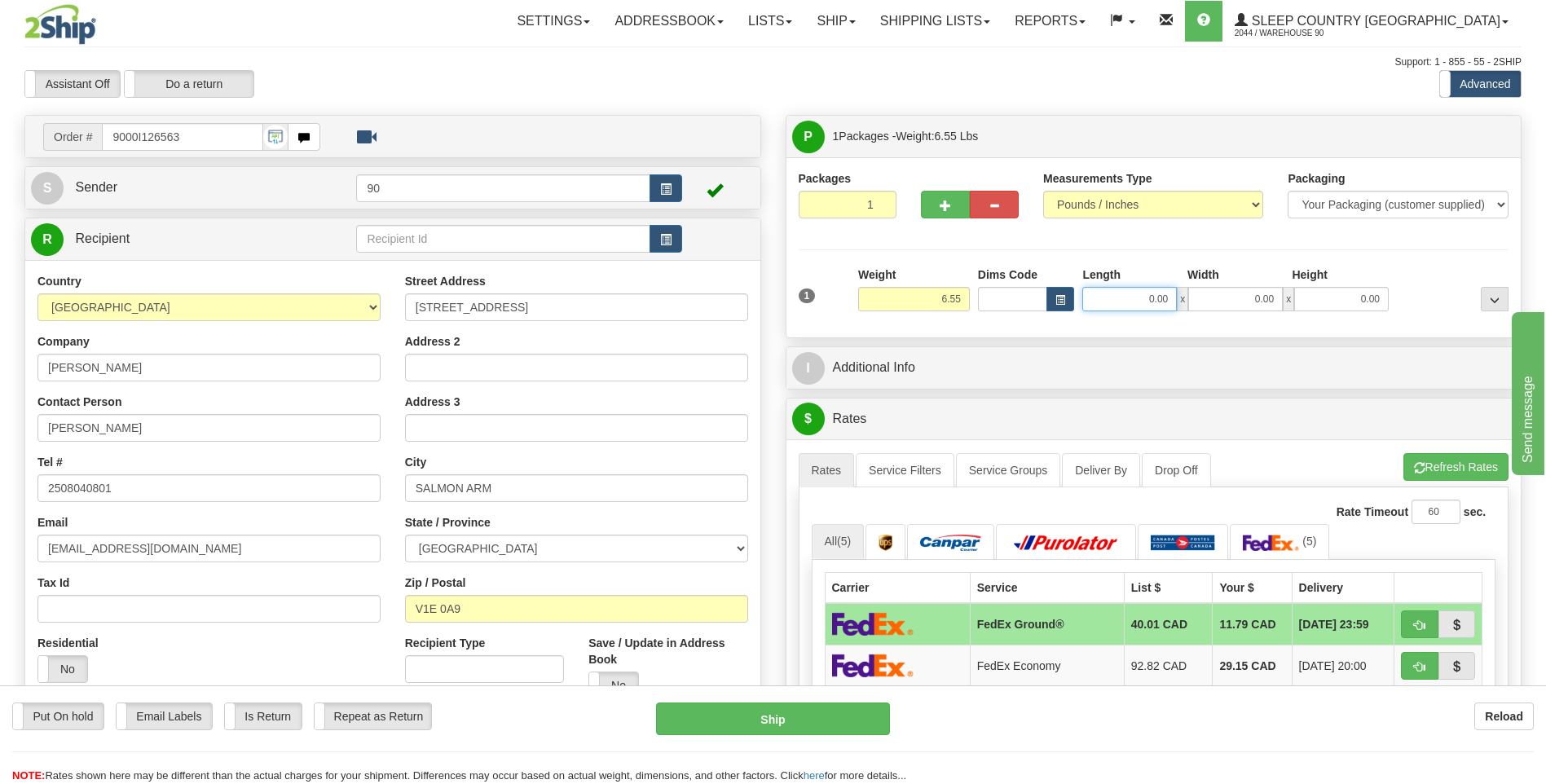
click at [1127, 299] on input "0.00" at bounding box center [1130, 299] width 95 height 24
type input "12.00"
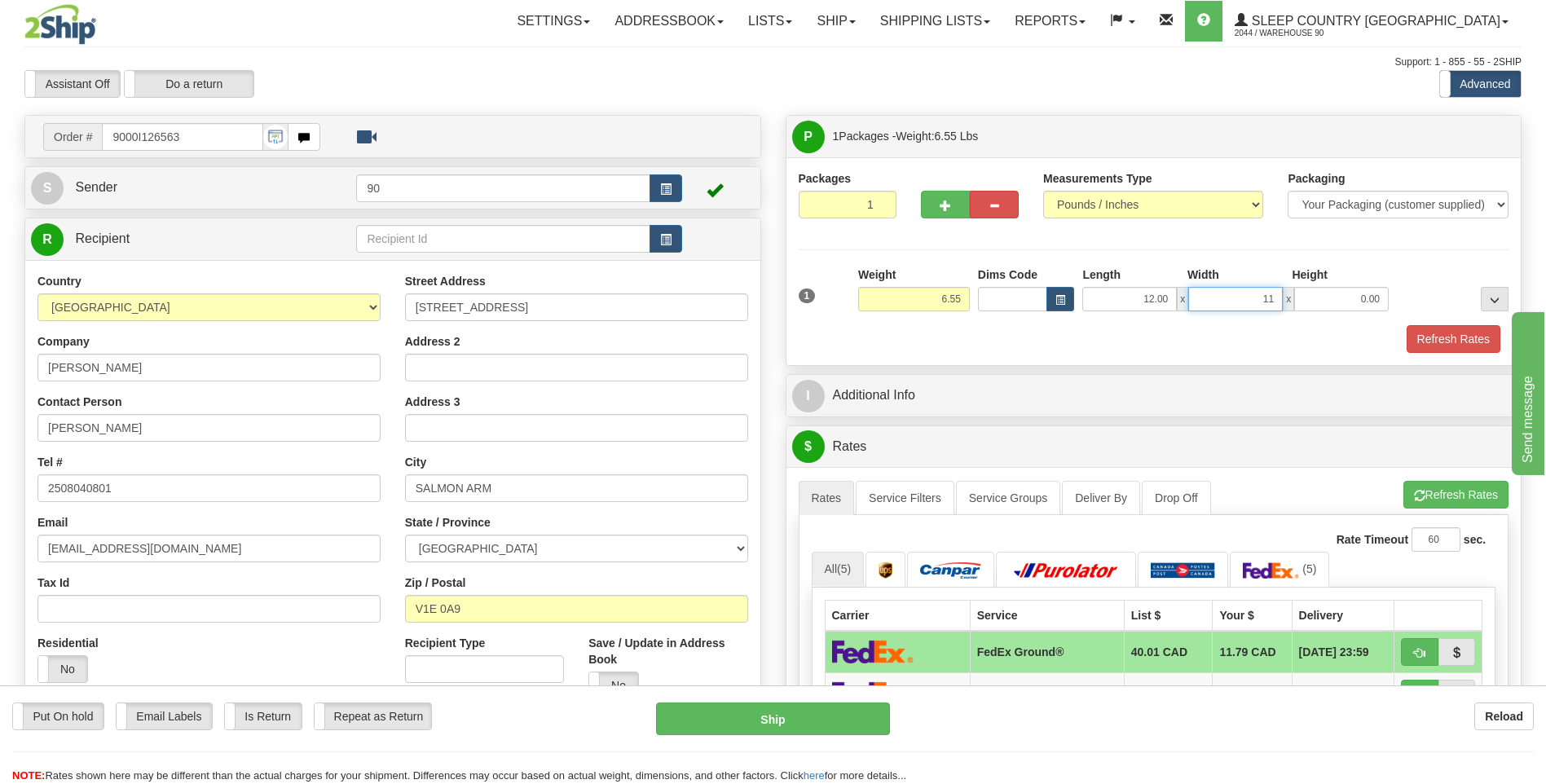
type input "11.00"
type input "5.00"
click at [1426, 341] on button "Refresh Rates" at bounding box center [1454, 339] width 94 height 28
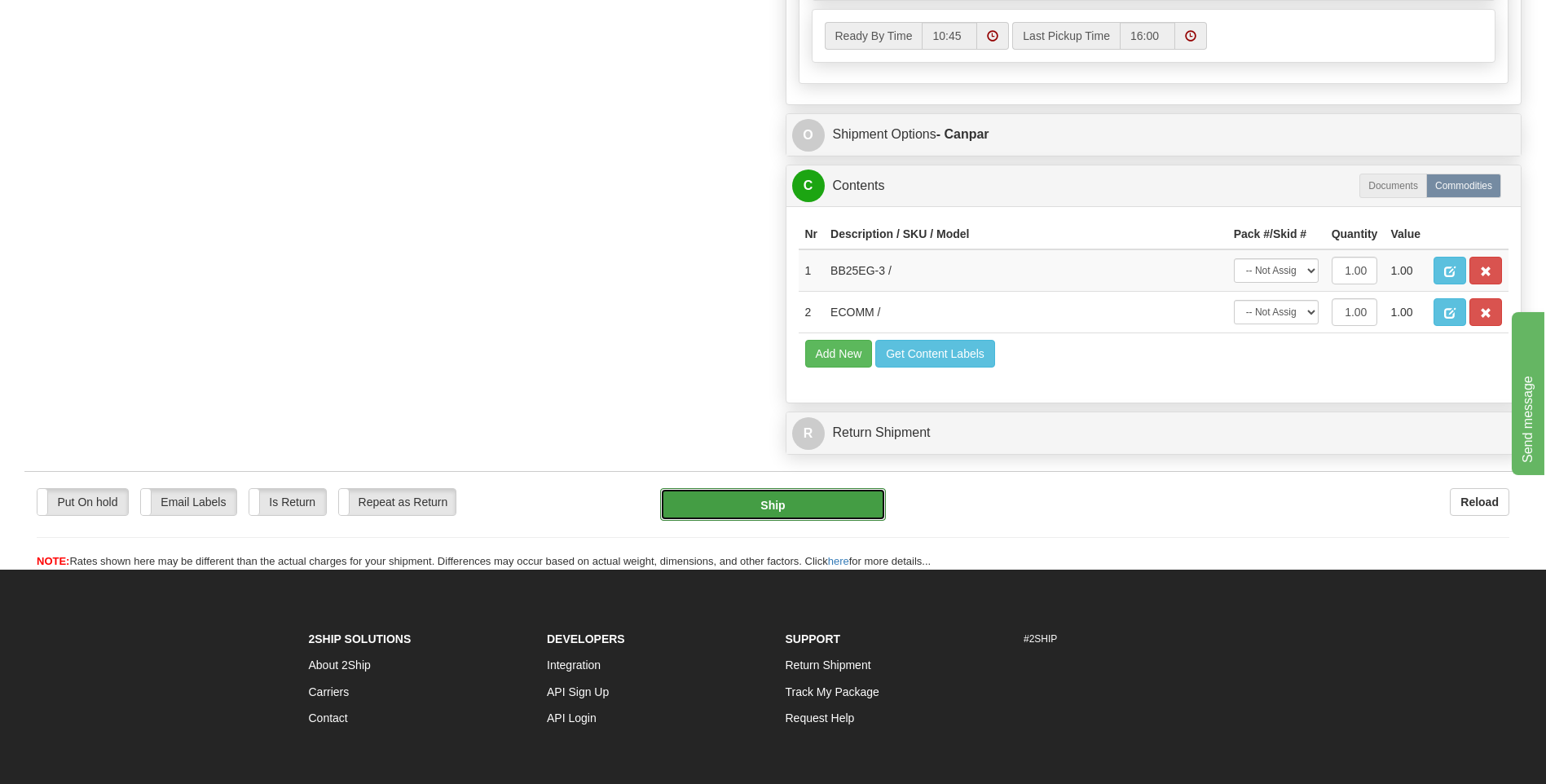
click at [802, 502] on button "Ship" at bounding box center [772, 505] width 225 height 33
type input "1"
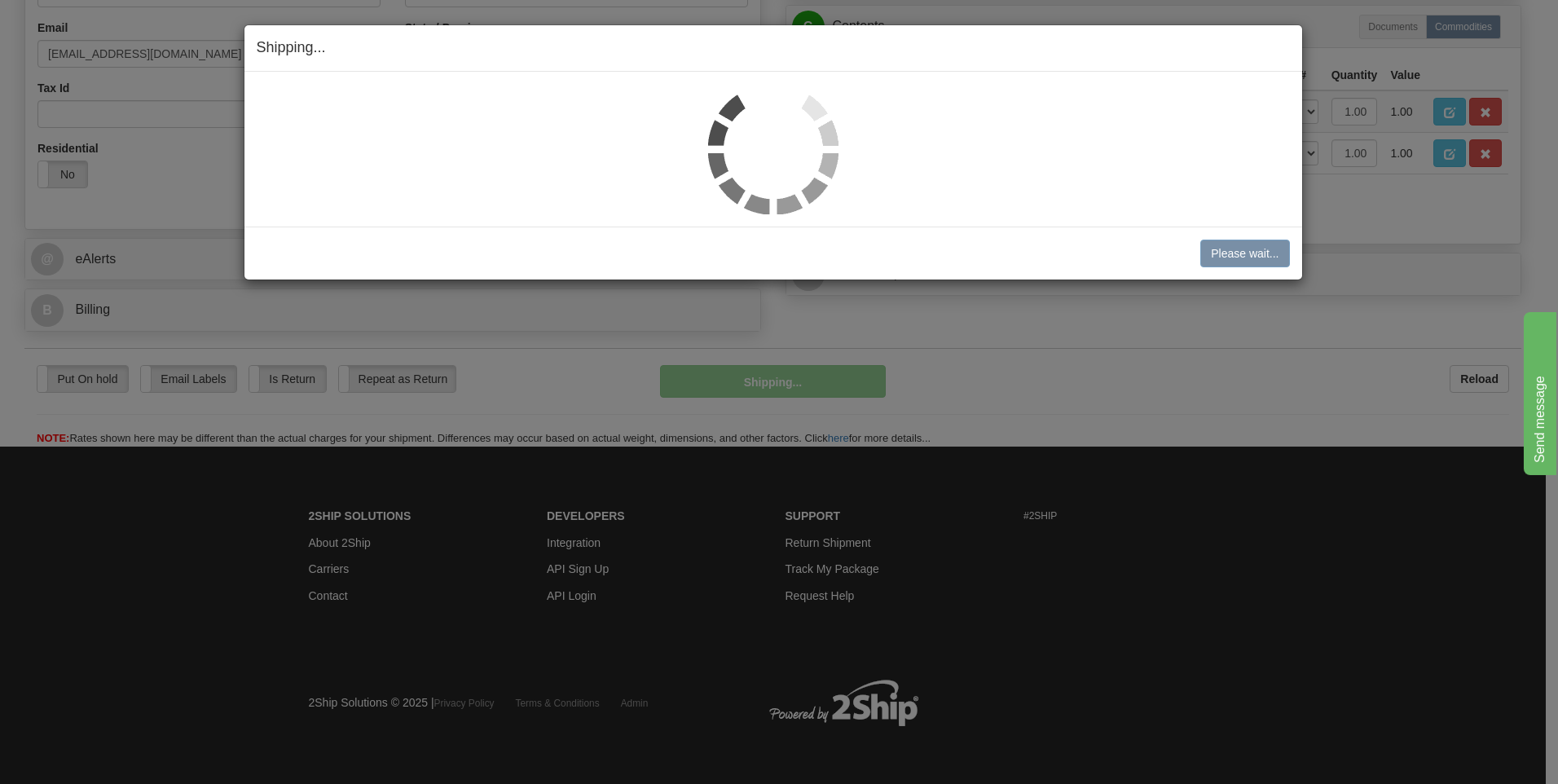
scroll to position [460, 0]
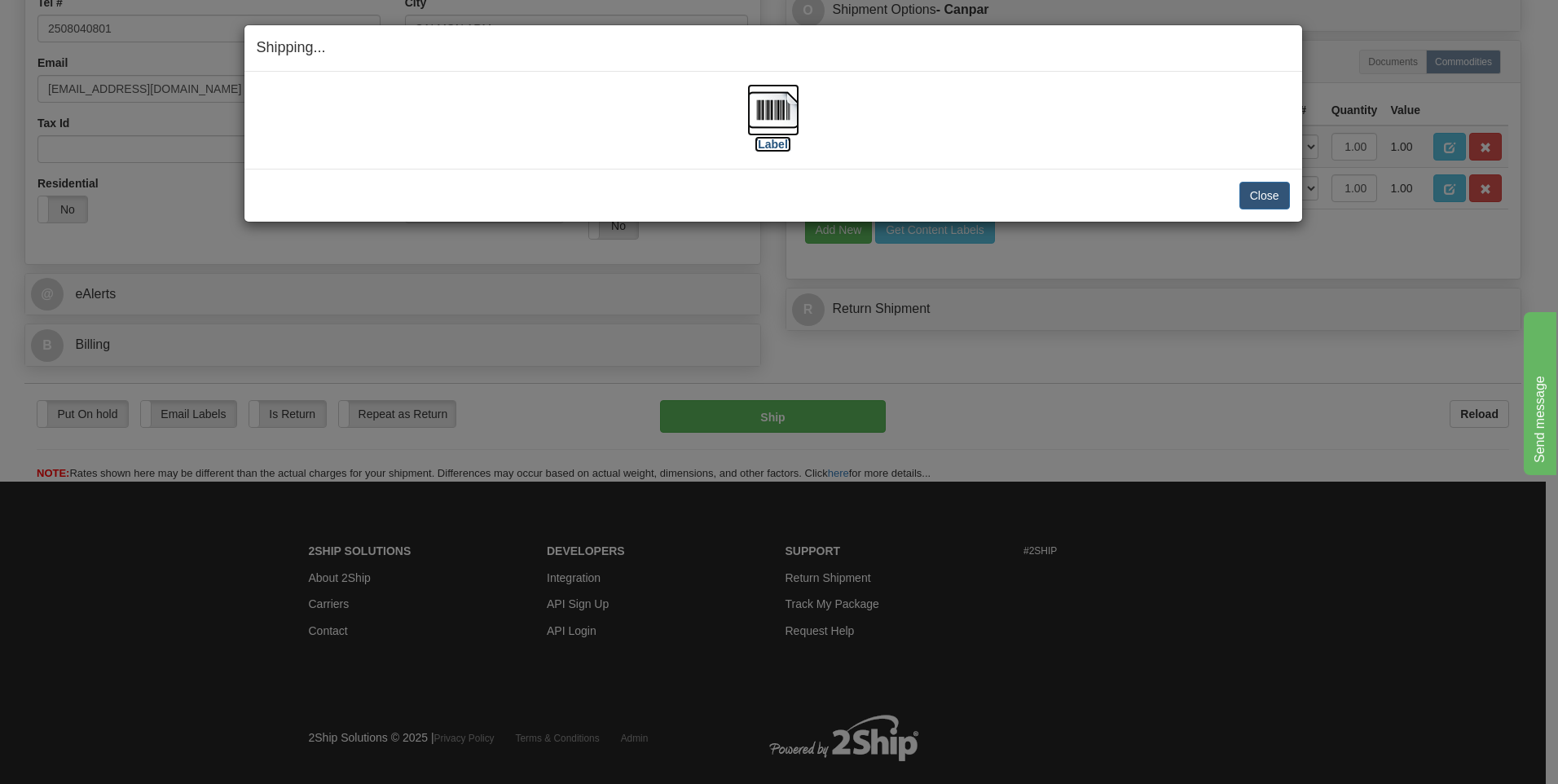
click at [786, 119] on img at bounding box center [774, 110] width 52 height 52
click at [1272, 186] on button "Close" at bounding box center [1265, 195] width 51 height 28
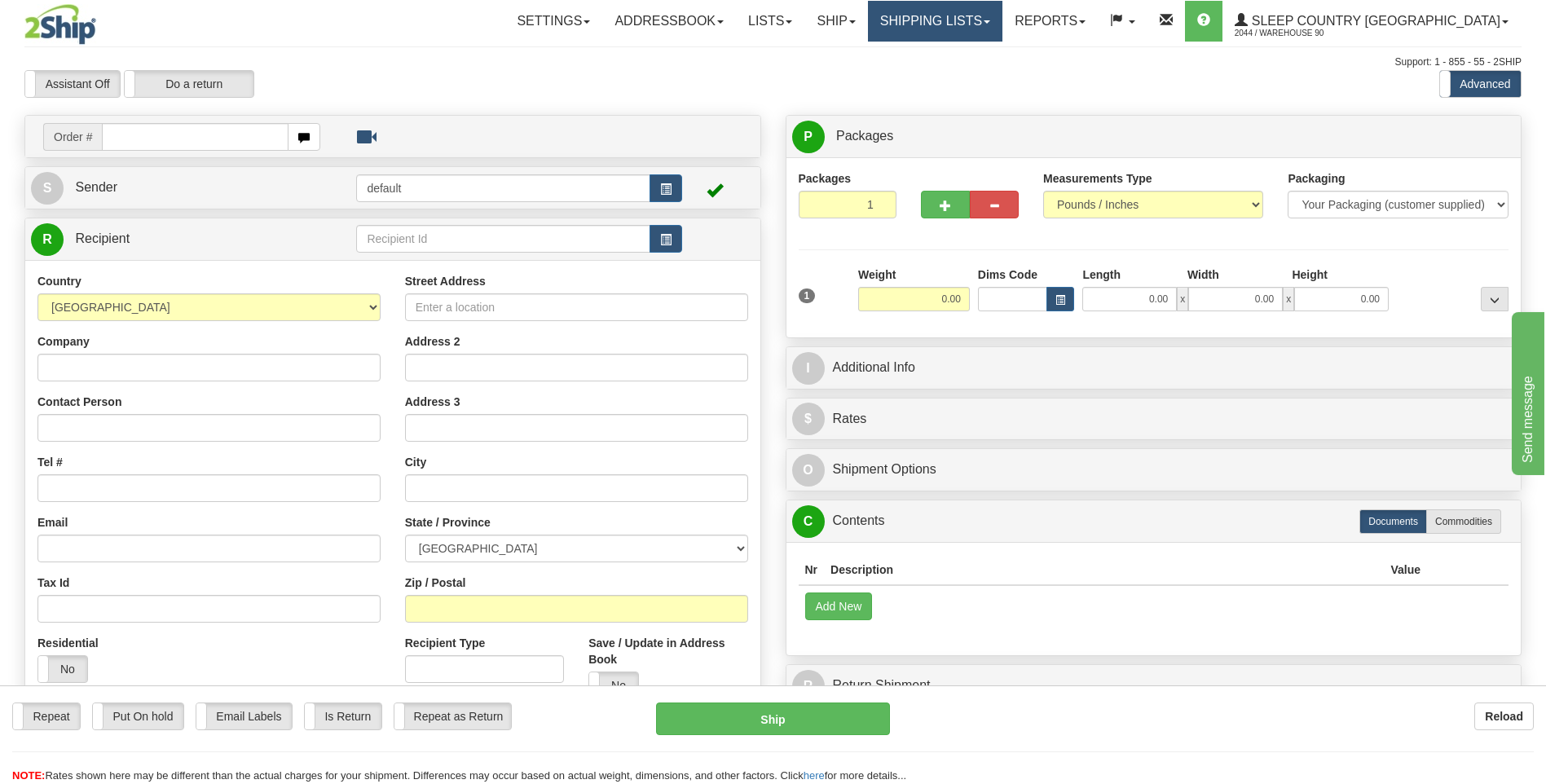
click at [1003, 11] on link "Shipping lists" at bounding box center [935, 21] width 135 height 41
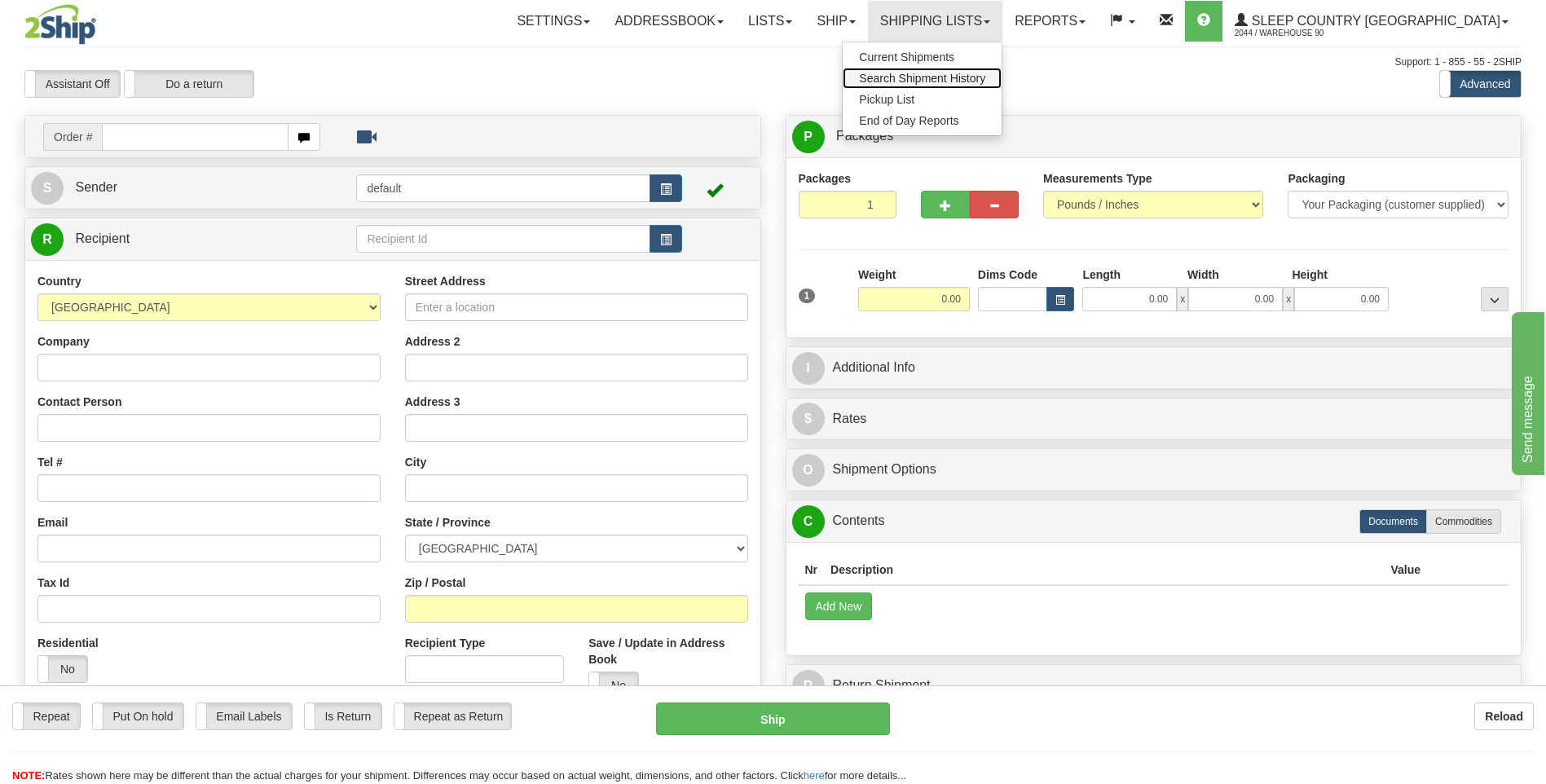
click at [981, 74] on span "Search Shipment History" at bounding box center [922, 78] width 127 height 13
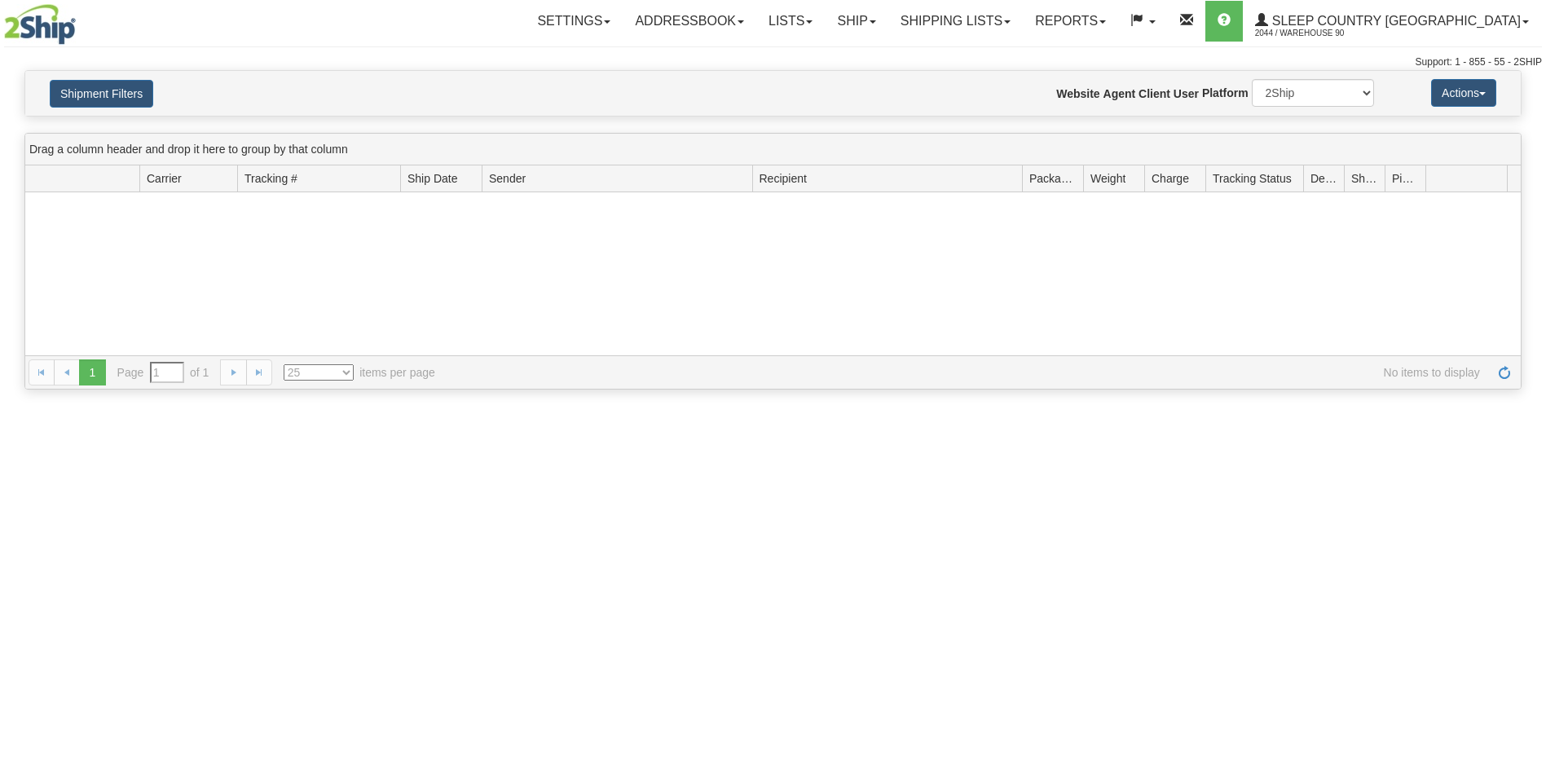
type input "From [DATE] To [DATE]"
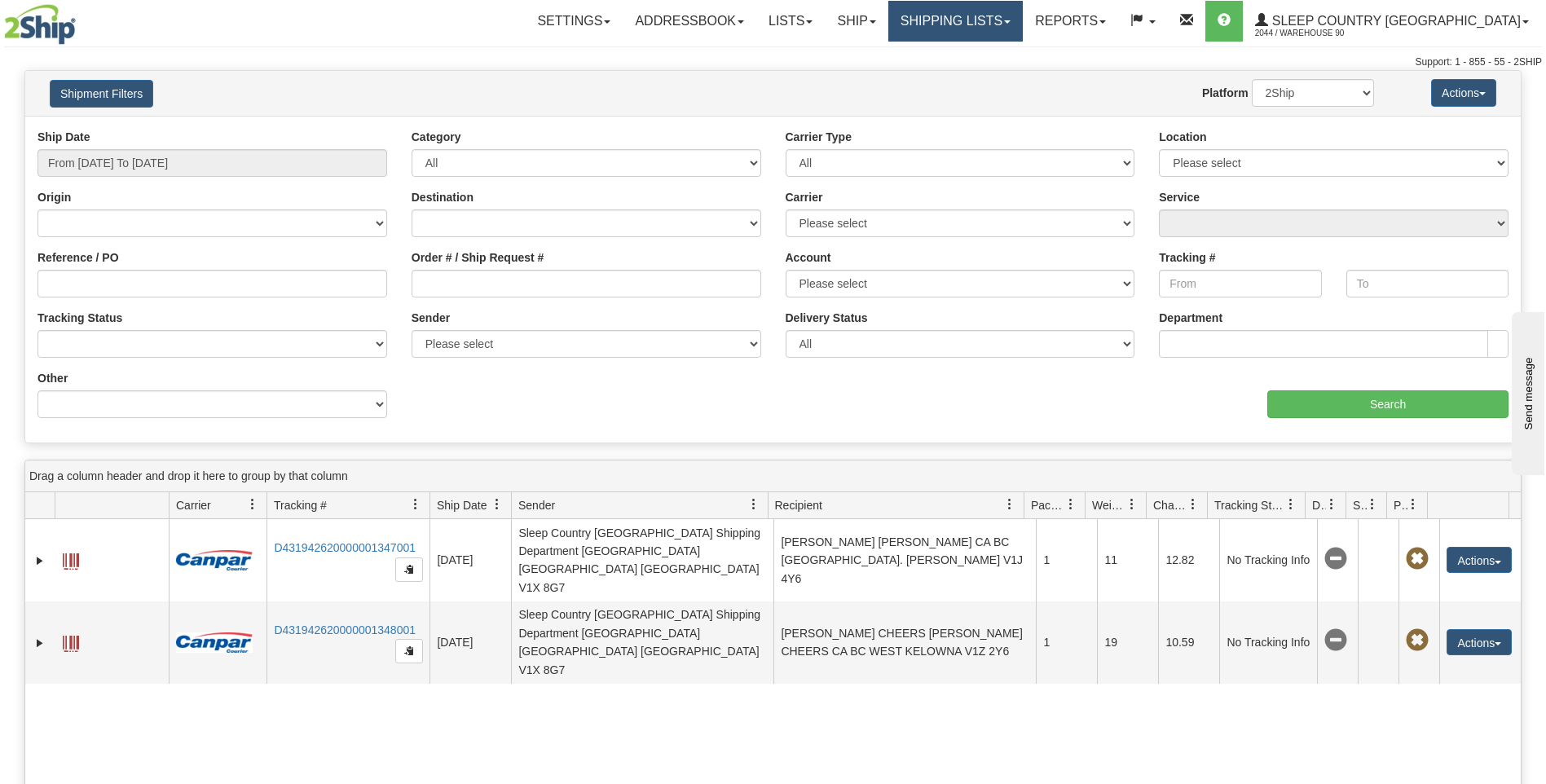
click at [1023, 22] on link "Shipping lists" at bounding box center [955, 21] width 135 height 41
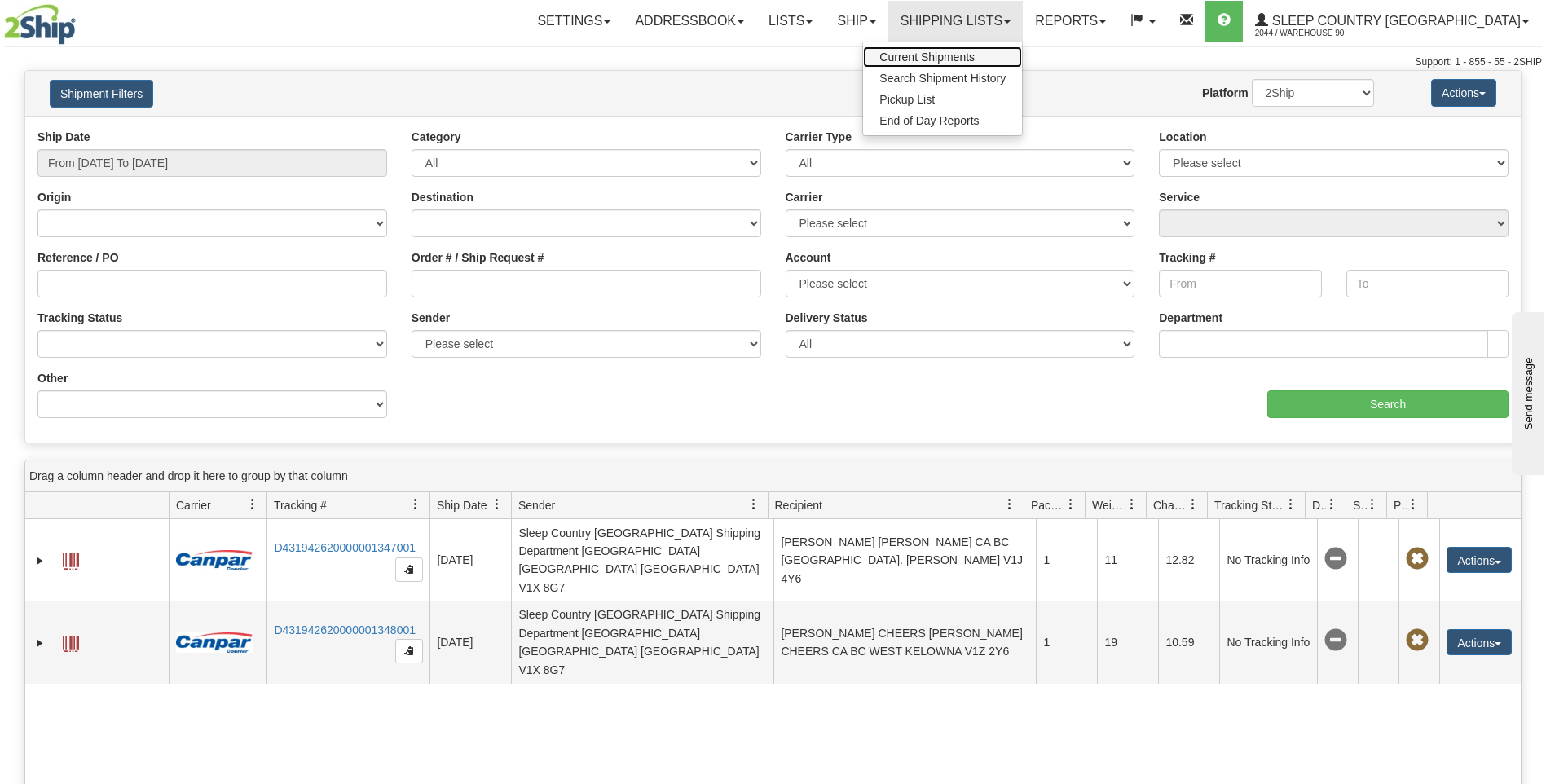
click at [975, 60] on span "Current Shipments" at bounding box center [927, 57] width 96 height 13
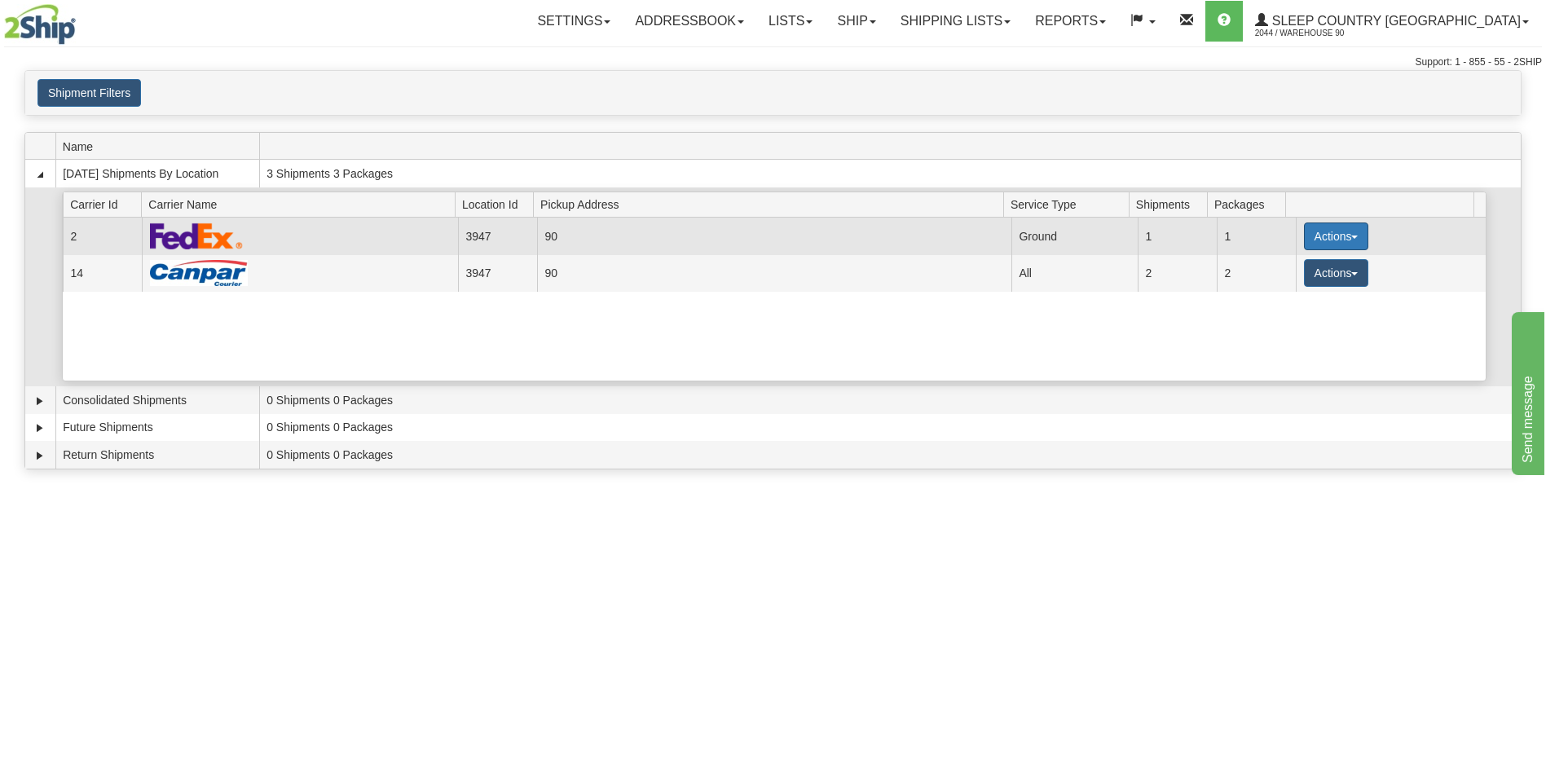
click at [1328, 229] on button "Actions" at bounding box center [1337, 236] width 65 height 28
click at [1283, 288] on span "Close" at bounding box center [1272, 287] width 38 height 11
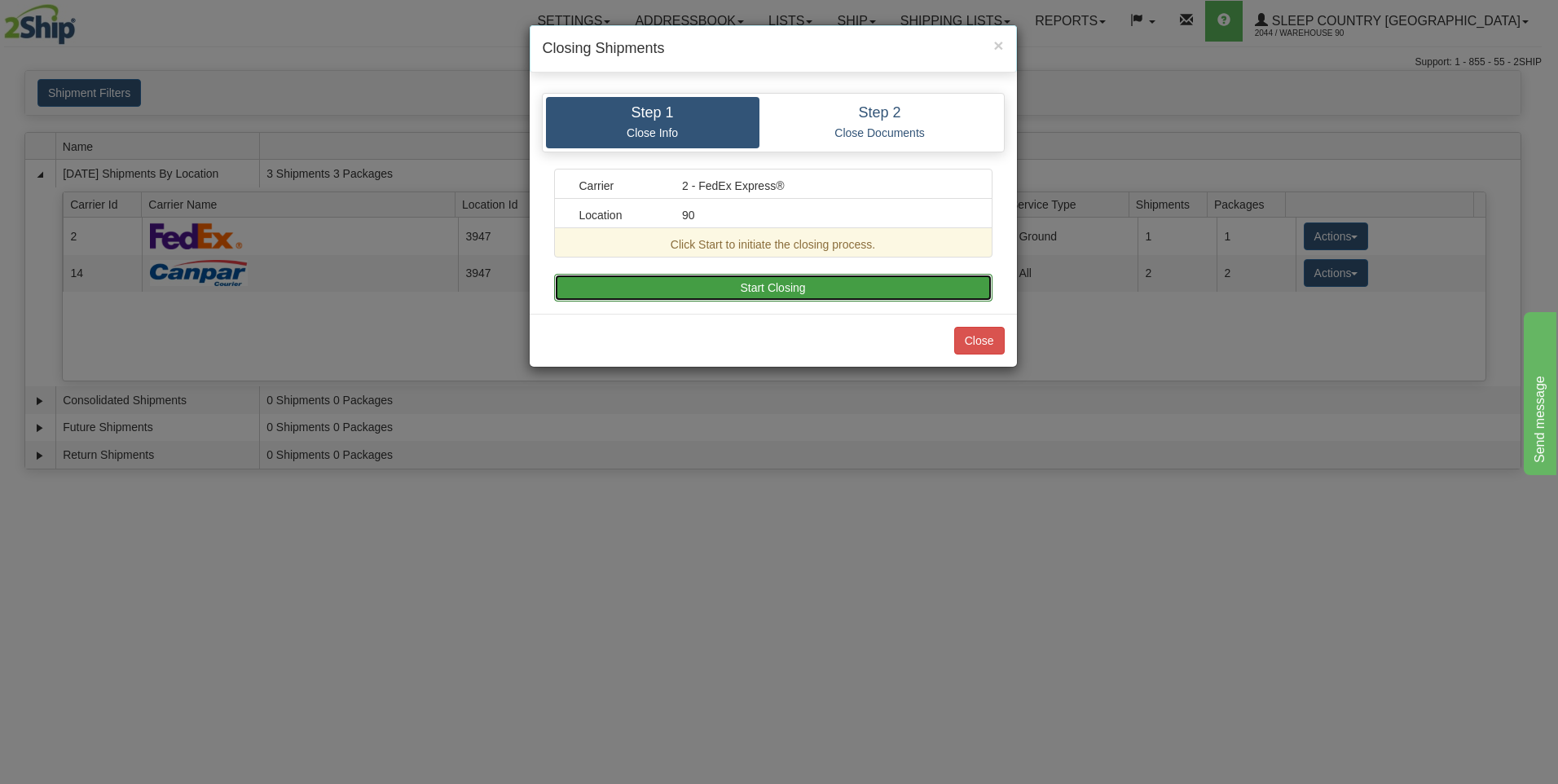
drag, startPoint x: 783, startPoint y: 292, endPoint x: 1016, endPoint y: 246, distance: 237.5
click at [783, 287] on button "Start Closing" at bounding box center [773, 287] width 439 height 28
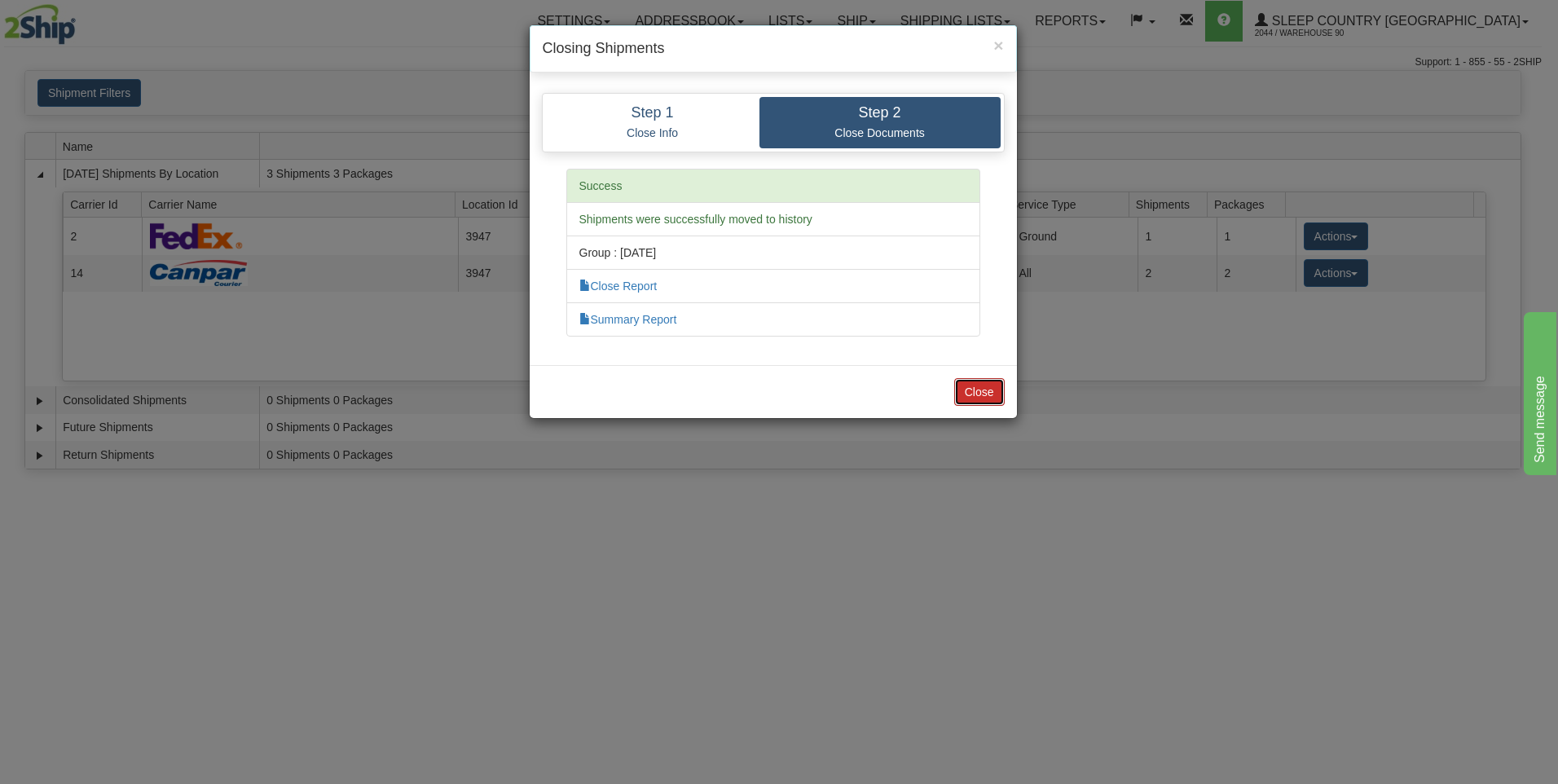
click at [966, 396] on button "Close" at bounding box center [980, 392] width 51 height 28
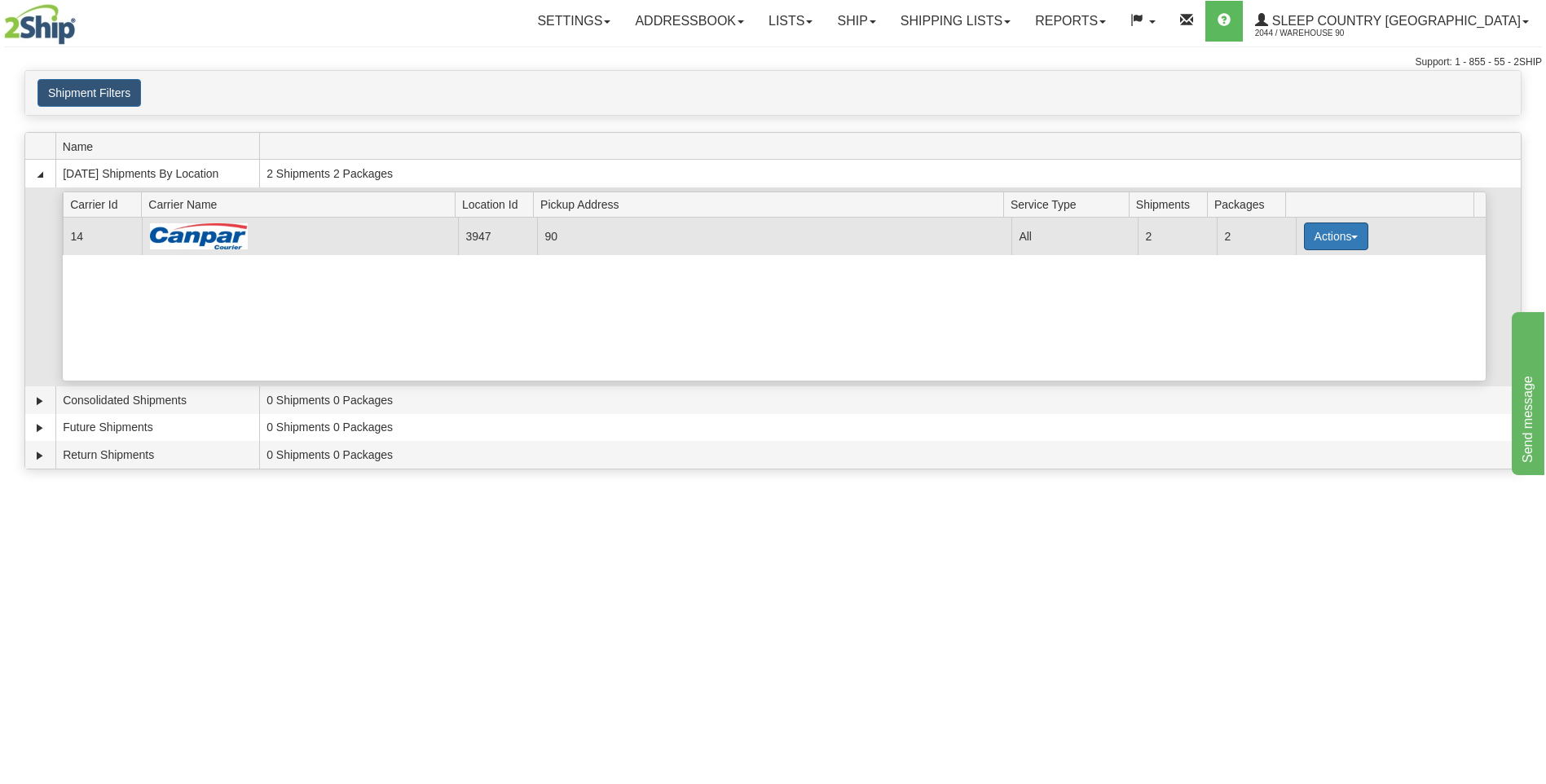
click at [1329, 239] on button "Actions" at bounding box center [1337, 236] width 65 height 28
click at [1291, 288] on span "Close" at bounding box center [1272, 287] width 38 height 11
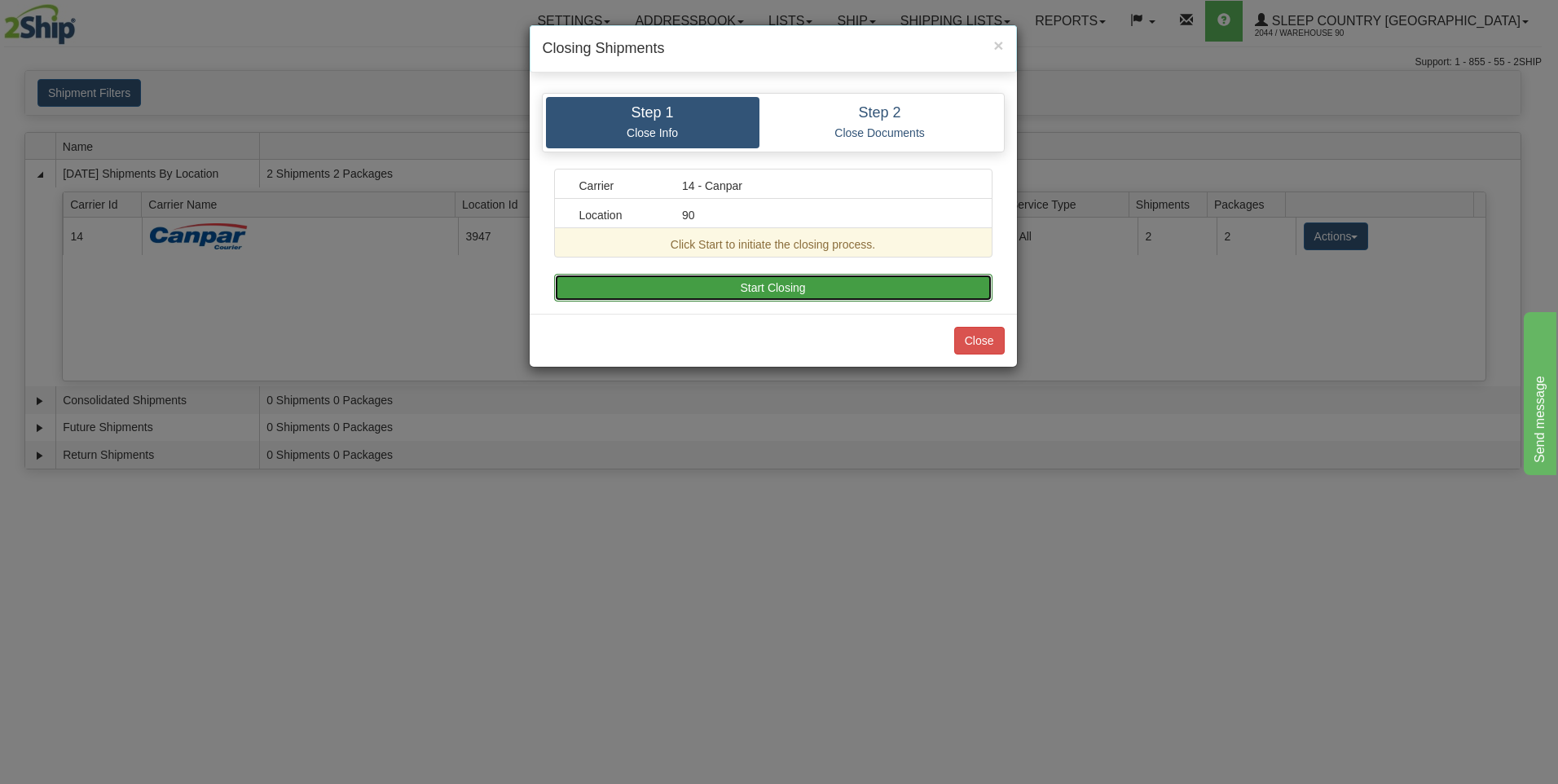
click at [847, 283] on button "Start Closing" at bounding box center [773, 287] width 439 height 28
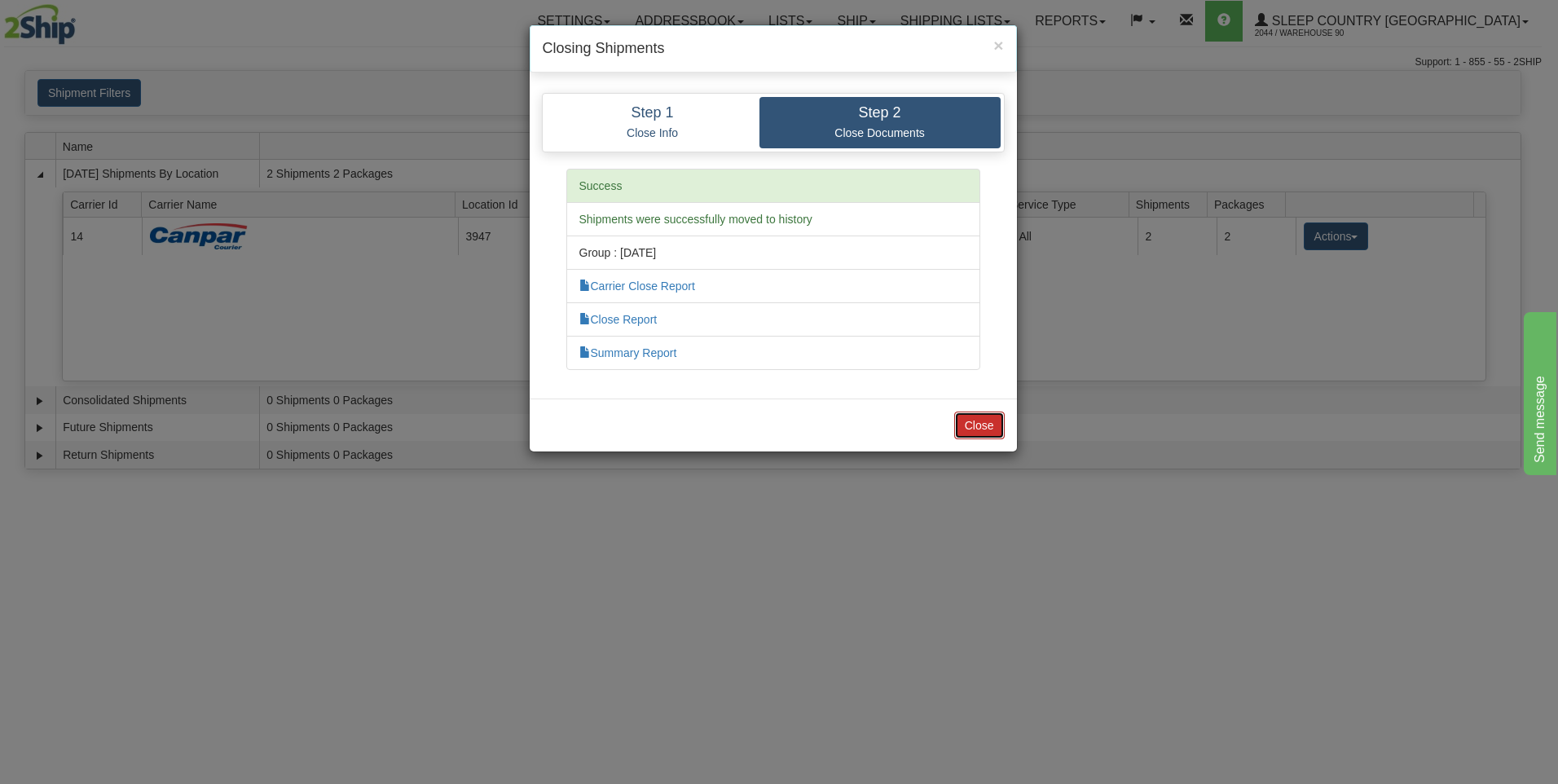
click at [971, 412] on button "Close" at bounding box center [980, 425] width 51 height 28
